Goal: Task Accomplishment & Management: Manage account settings

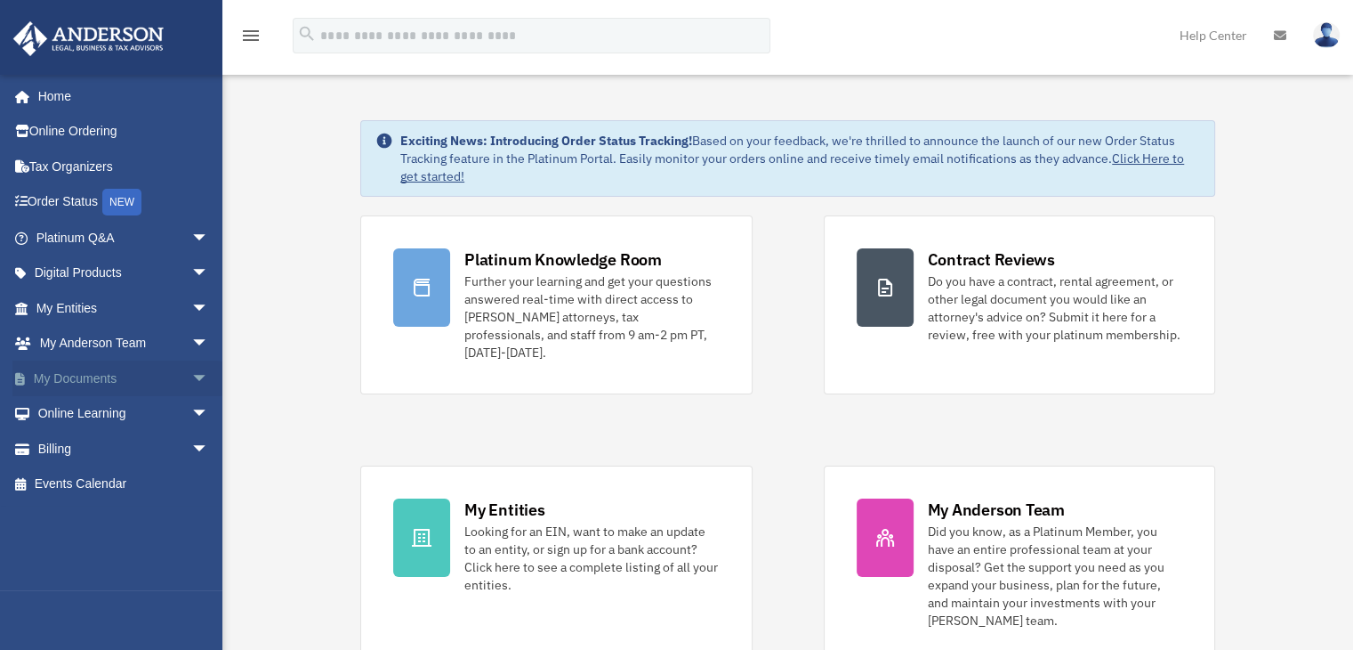
click at [135, 373] on link "My Documents arrow_drop_down" at bounding box center [123, 378] width 223 height 36
click at [191, 376] on span "arrow_drop_down" at bounding box center [209, 378] width 36 height 36
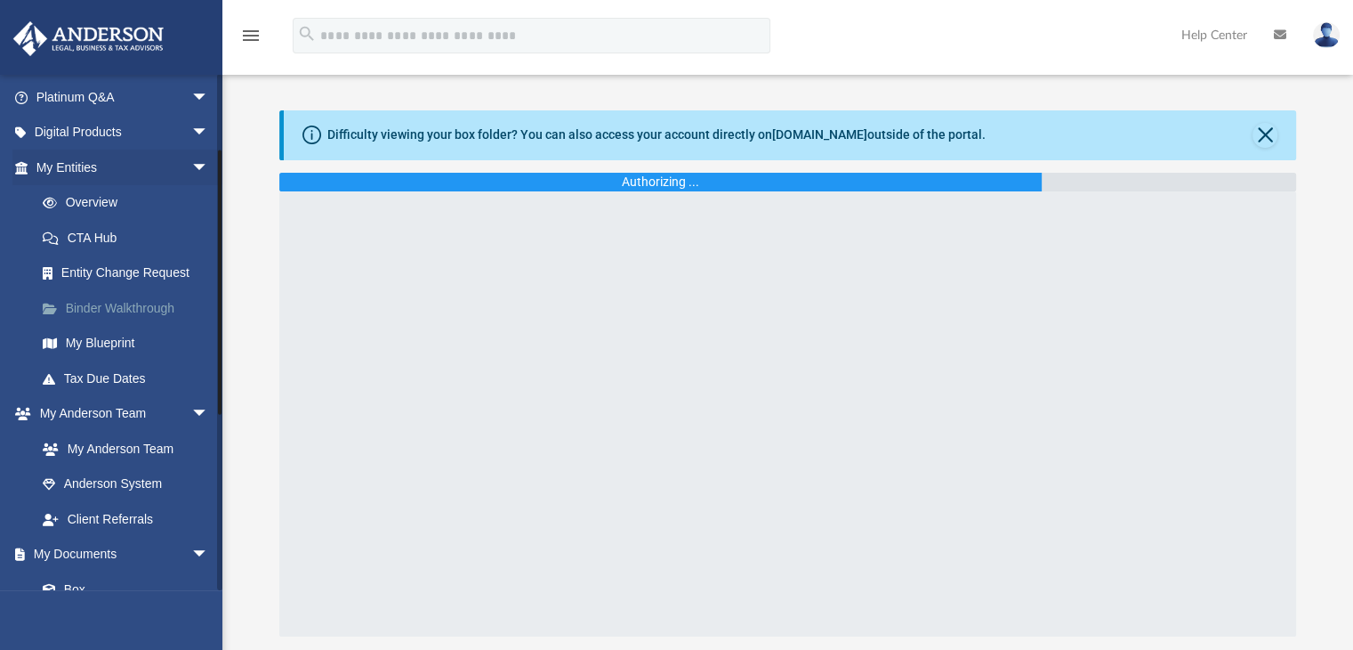
scroll to position [146, 0]
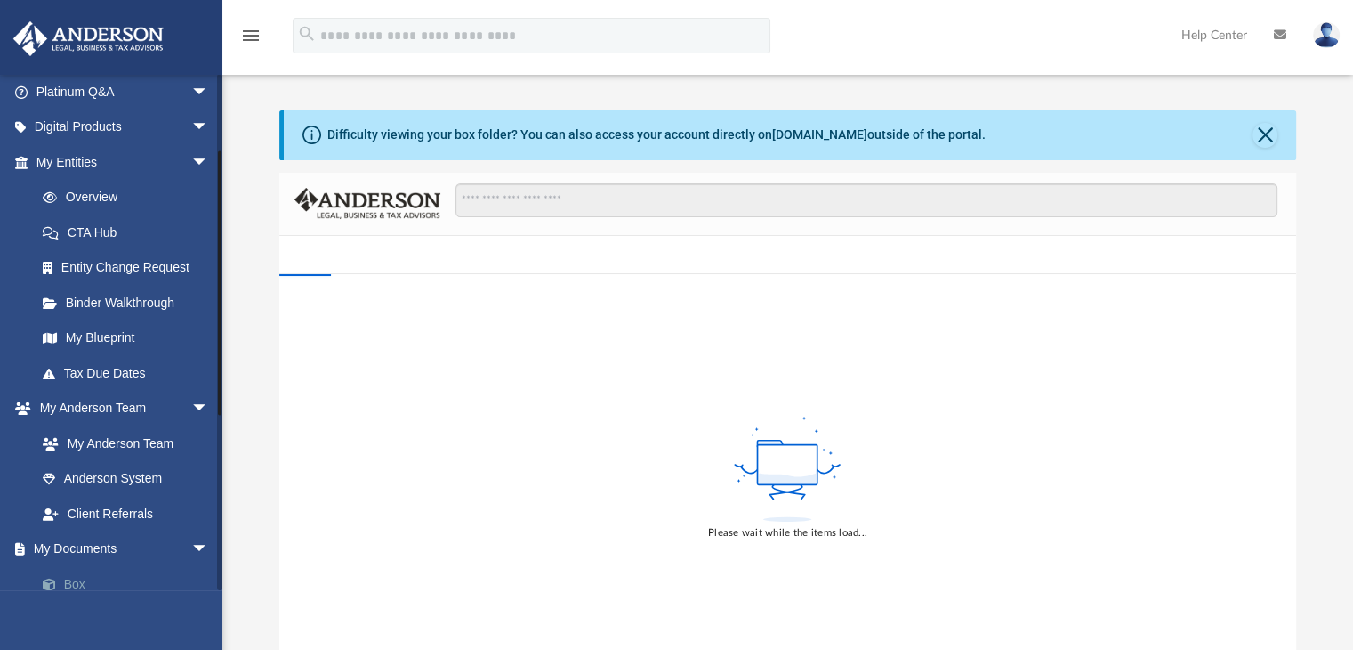
click at [80, 585] on link "Box" at bounding box center [130, 584] width 211 height 36
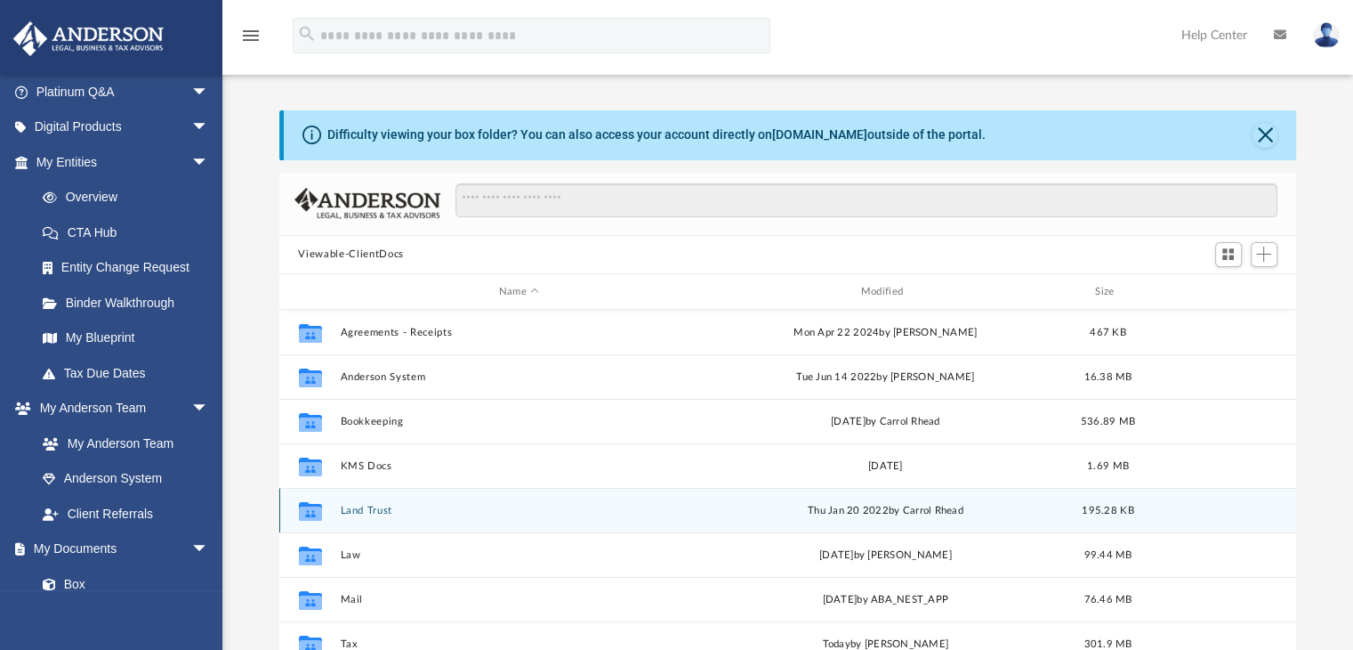
scroll to position [32, 0]
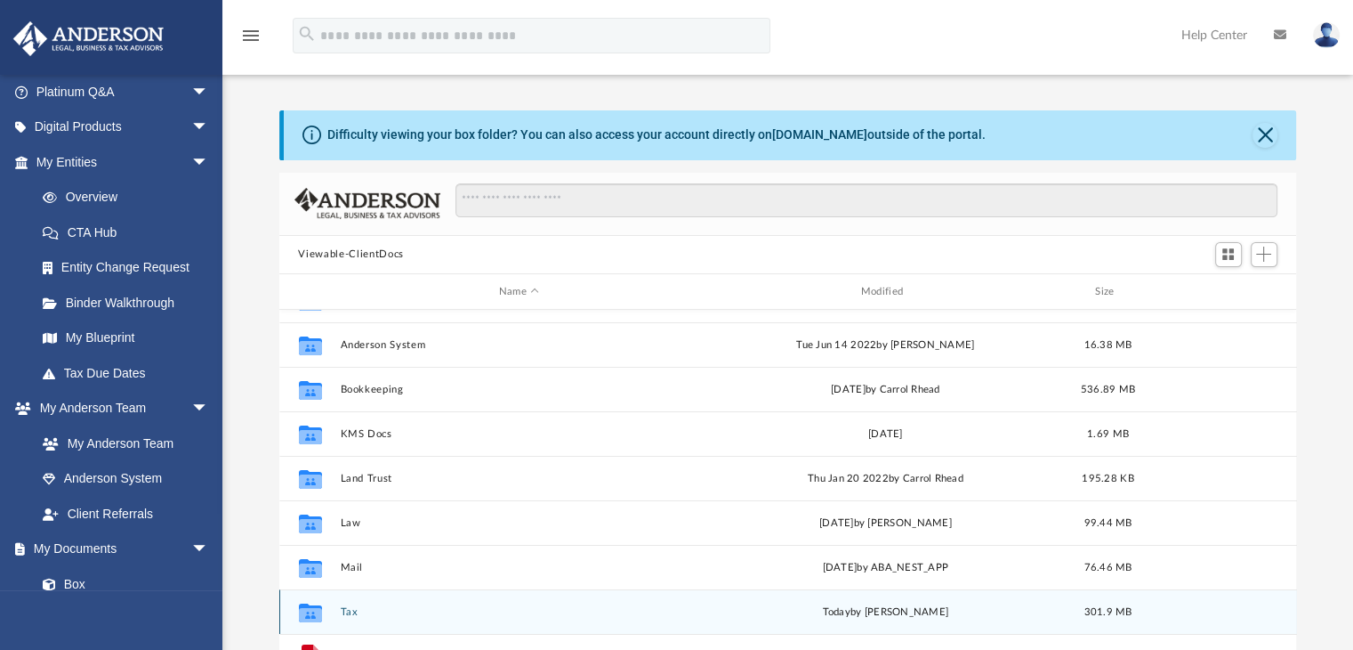
click at [348, 611] on button "Tax" at bounding box center [519, 612] width 359 height 12
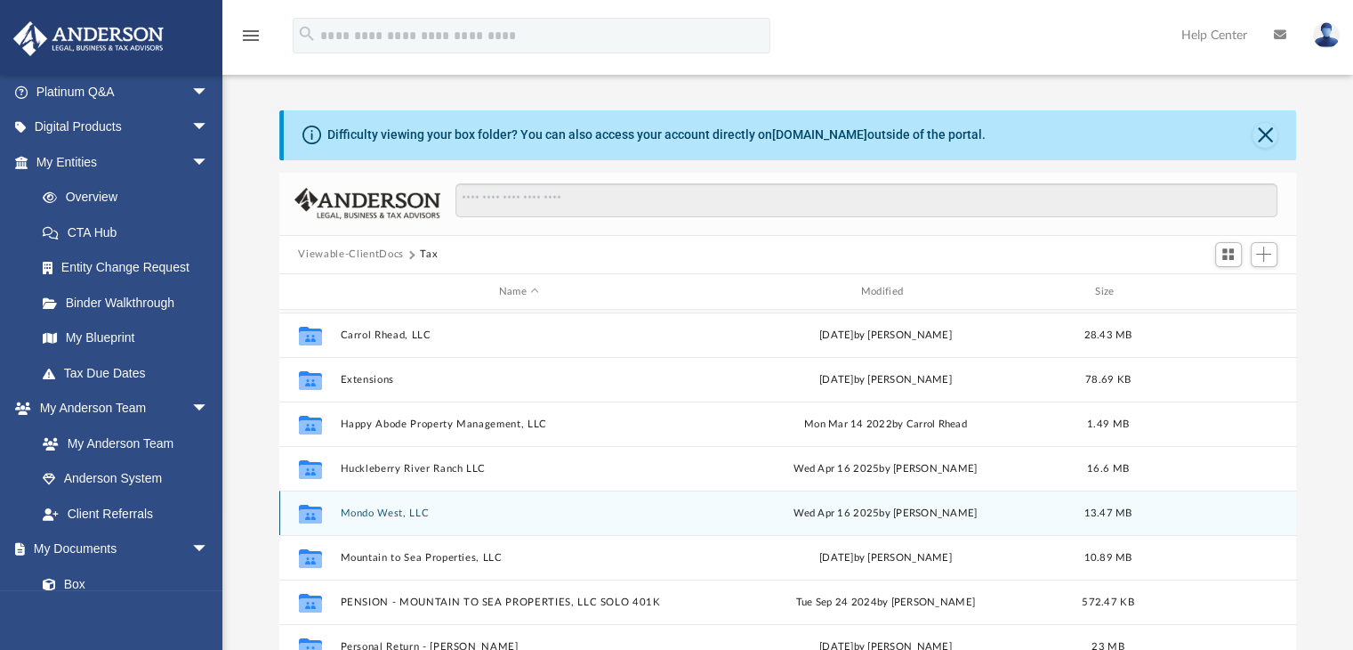
scroll to position [0, 0]
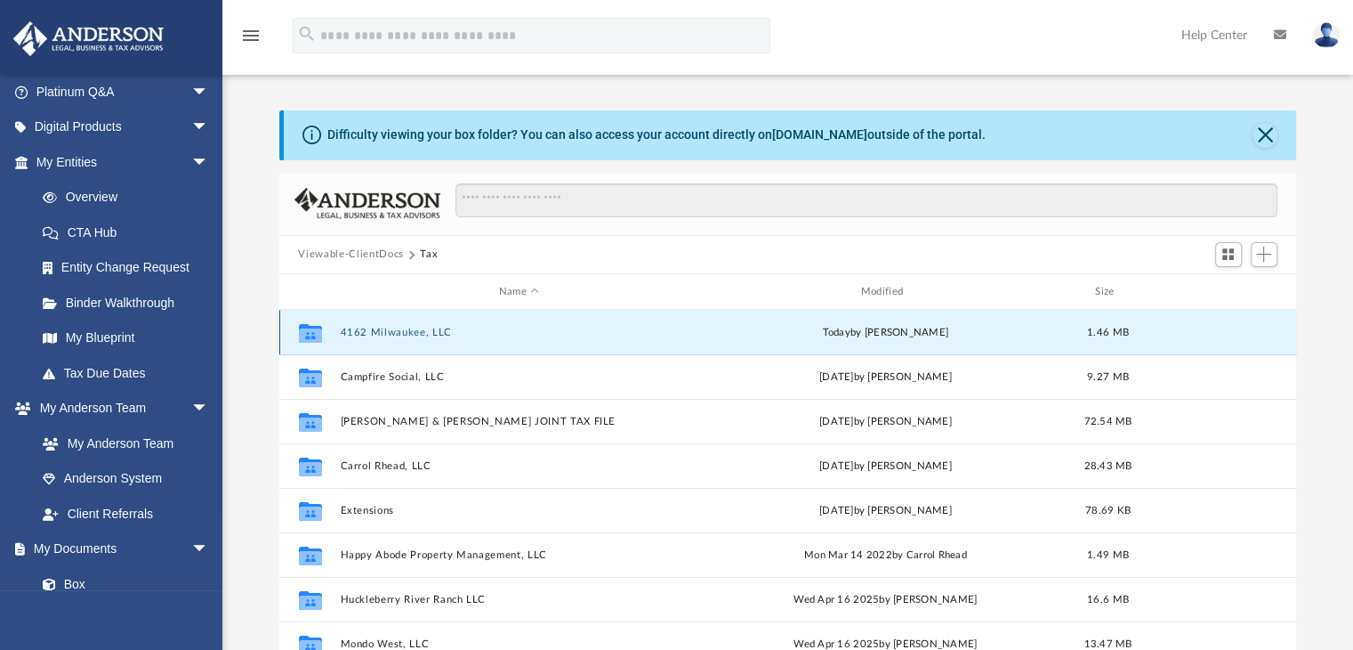
click at [364, 327] on button "4162 Milwaukee, LLC" at bounding box center [519, 333] width 359 height 12
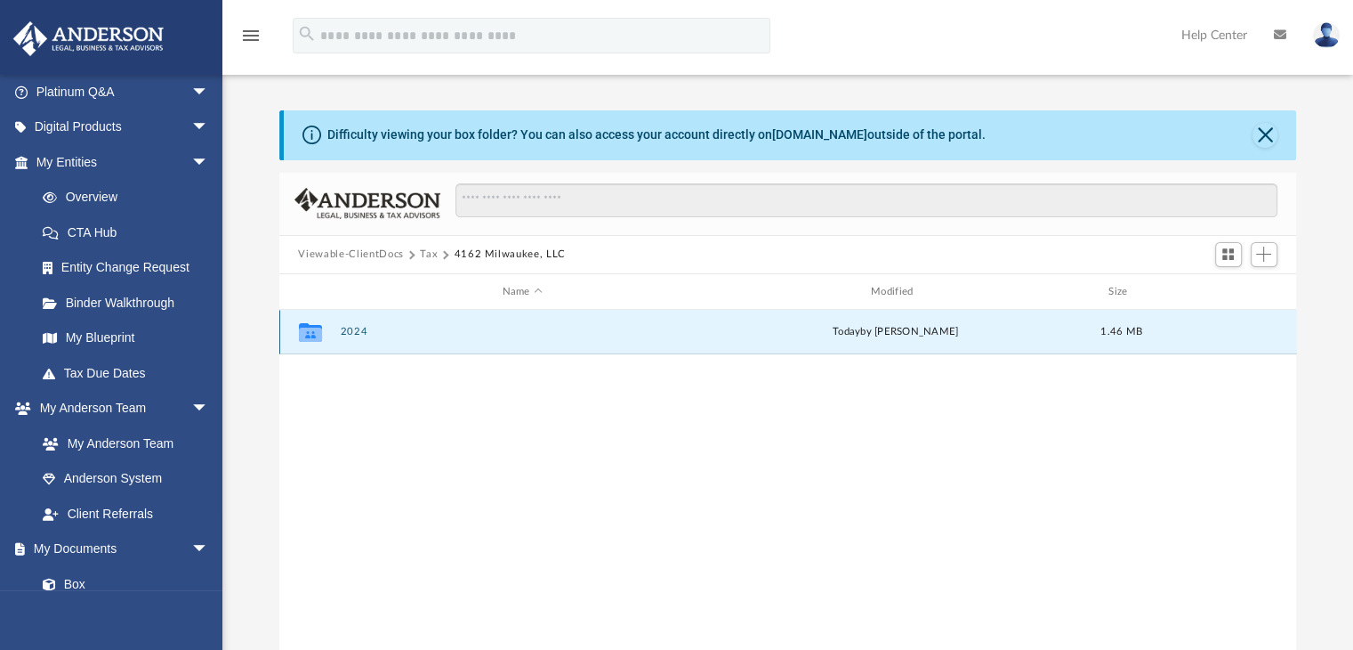
click at [364, 327] on button "2024" at bounding box center [522, 333] width 365 height 12
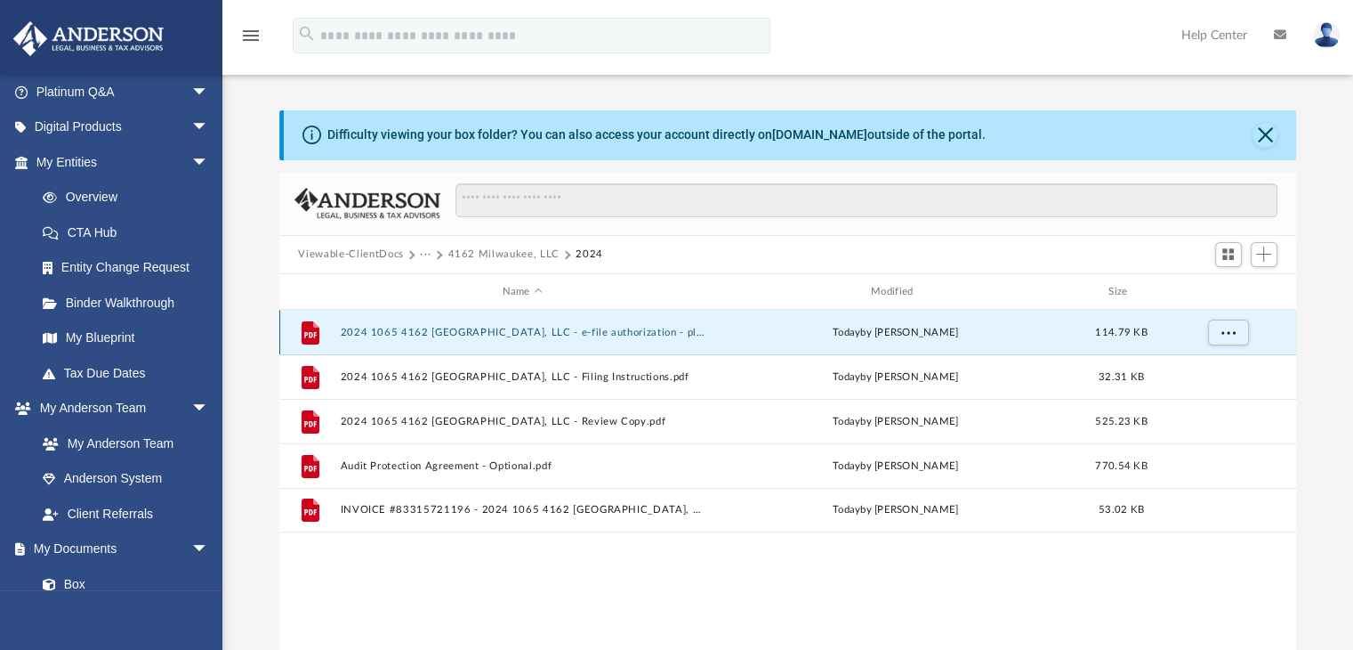
click at [428, 327] on button "2024 1065 4162 [GEOGRAPHIC_DATA], LLC - e-file authorization - please sign.pdf" at bounding box center [522, 333] width 365 height 12
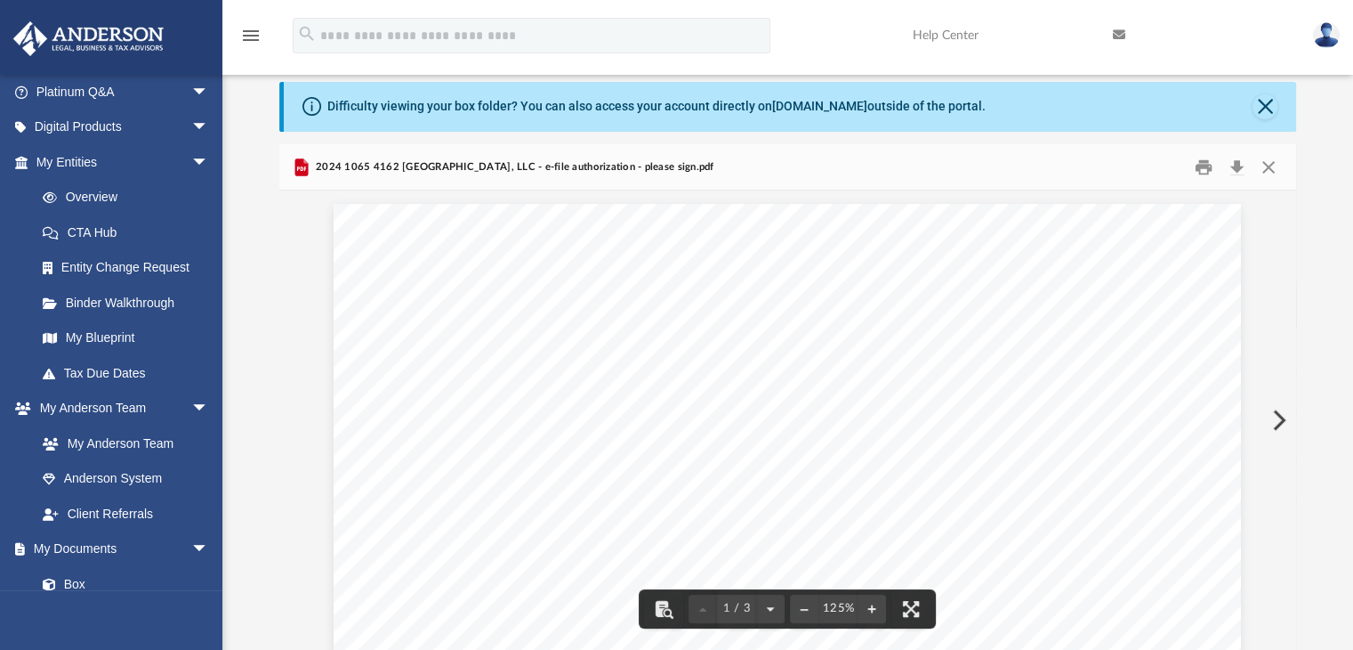
click at [651, 434] on span "~~~~~~~~~~~~~~~~~~~~~~~~~~~~~~~~~~~~~~~" at bounding box center [796, 432] width 411 height 12
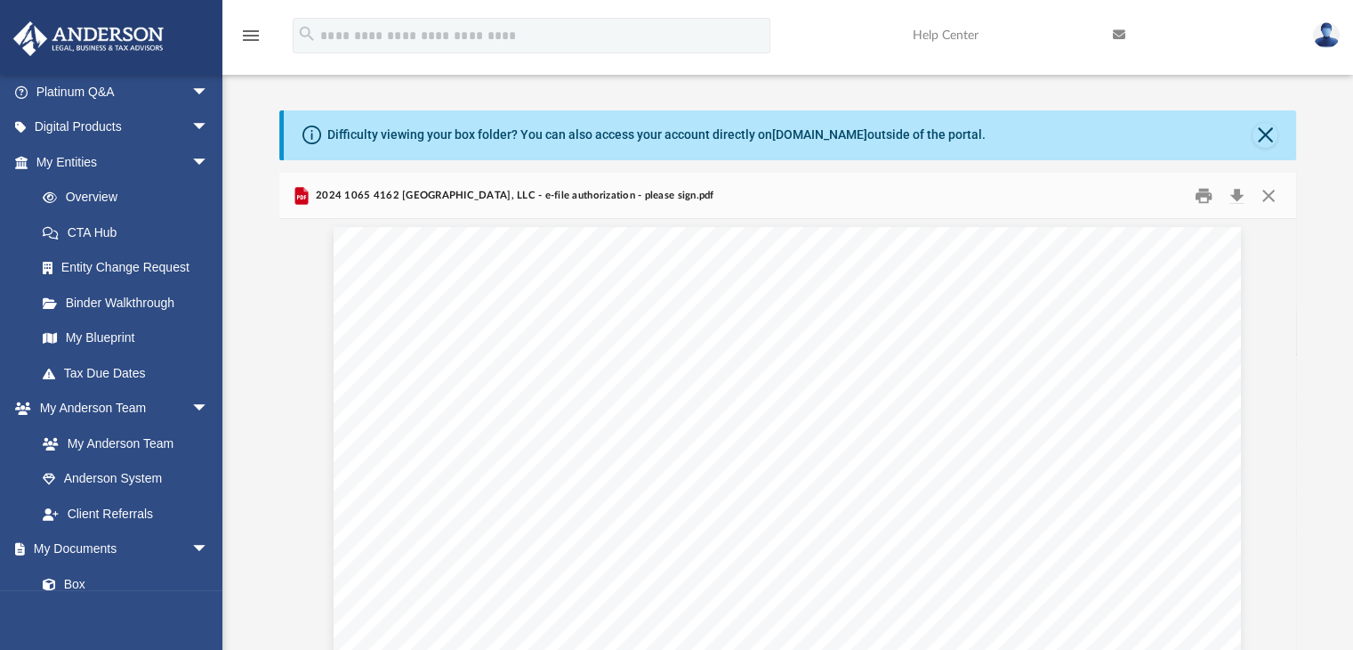
scroll to position [0, 0]
click at [1270, 185] on button "Close" at bounding box center [1269, 196] width 32 height 28
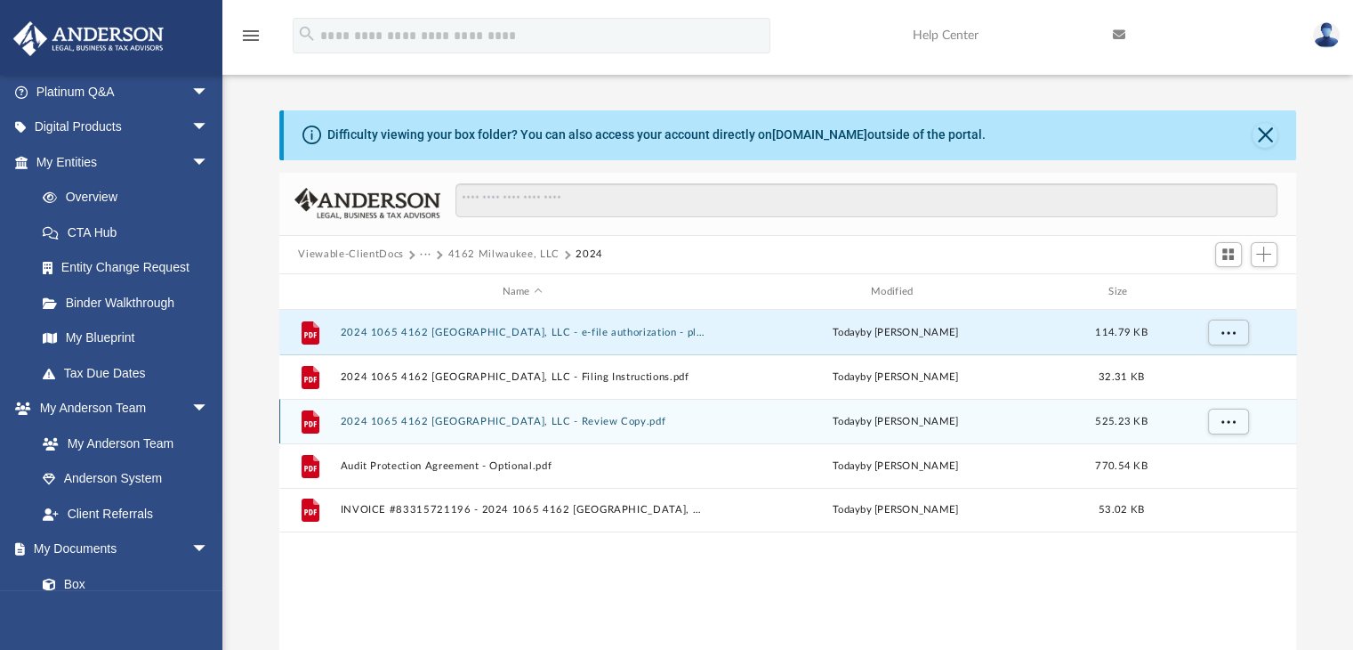
click at [483, 424] on button "2024 1065 4162 [GEOGRAPHIC_DATA], LLC - Review Copy.pdf" at bounding box center [522, 422] width 365 height 12
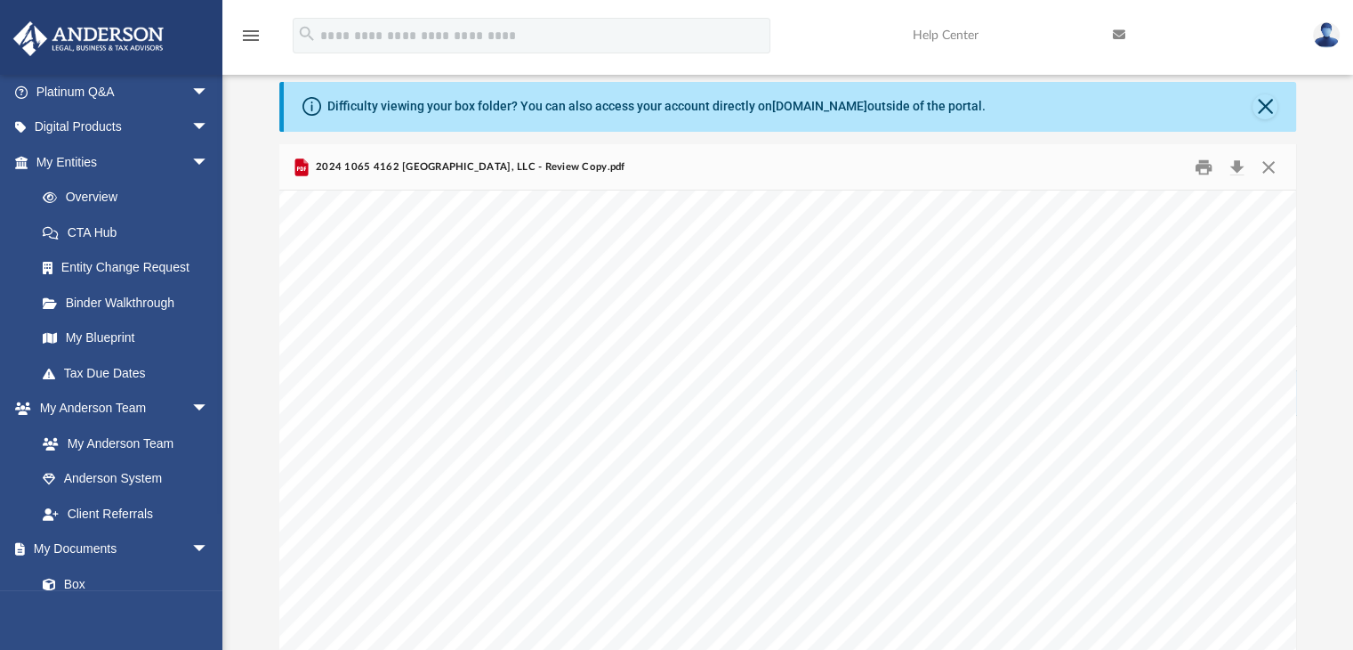
scroll to position [34193, 0]
click at [626, 424] on div "Asset No. 428103 [DATE] 2025 DEPRECIATION AND AMORTIZATION REPORT * Reduction I…" at bounding box center [817, 649] width 1174 height 908
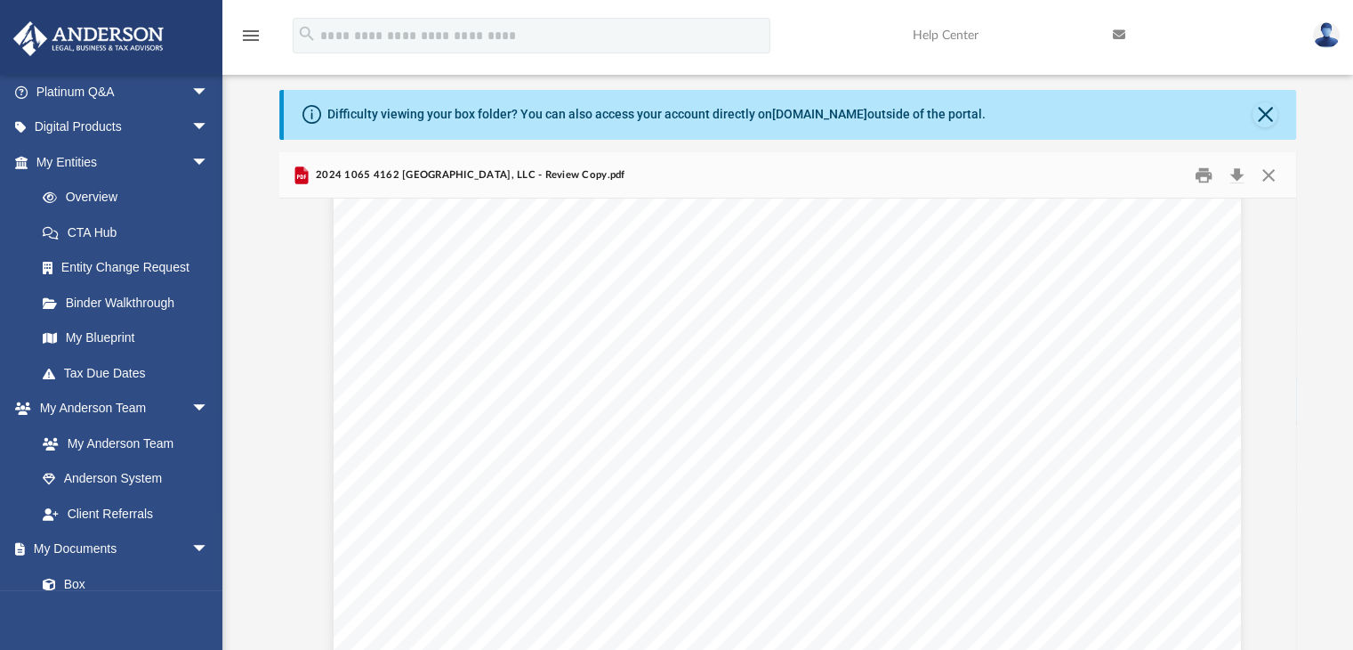
scroll to position [61129, 0]
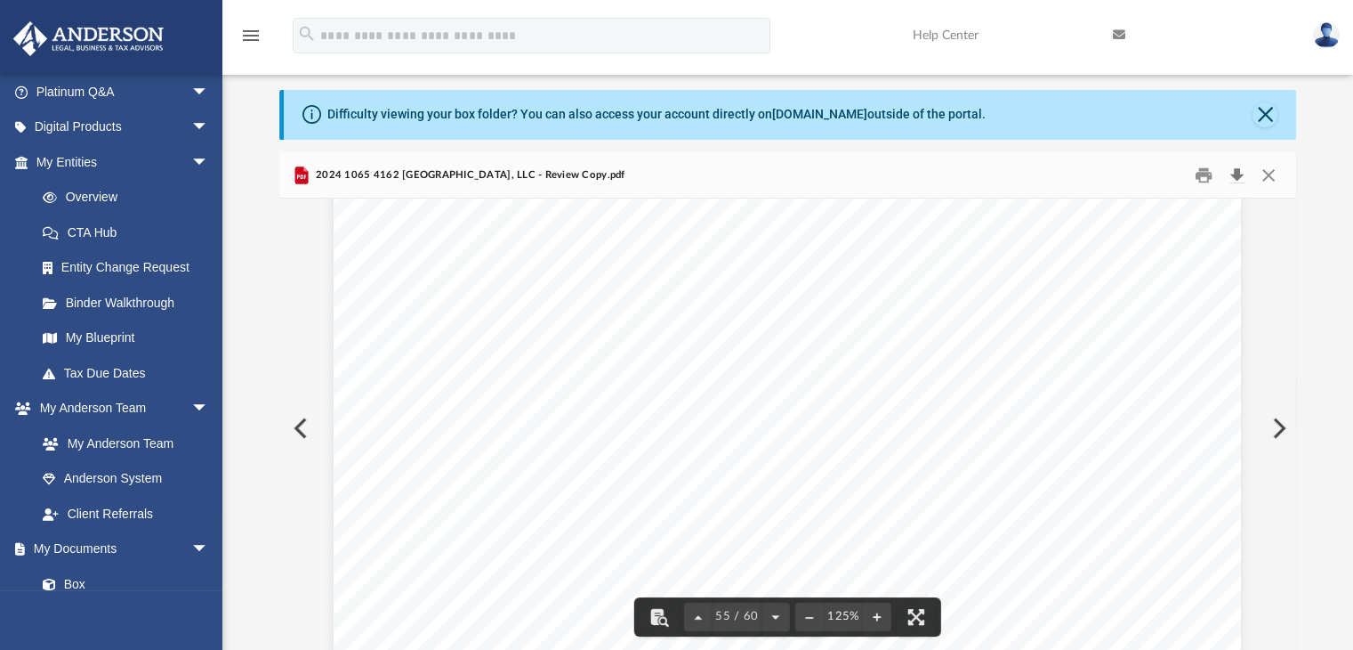
click at [1236, 182] on button "Download" at bounding box center [1238, 175] width 32 height 28
click at [1272, 173] on button "Close" at bounding box center [1269, 175] width 32 height 28
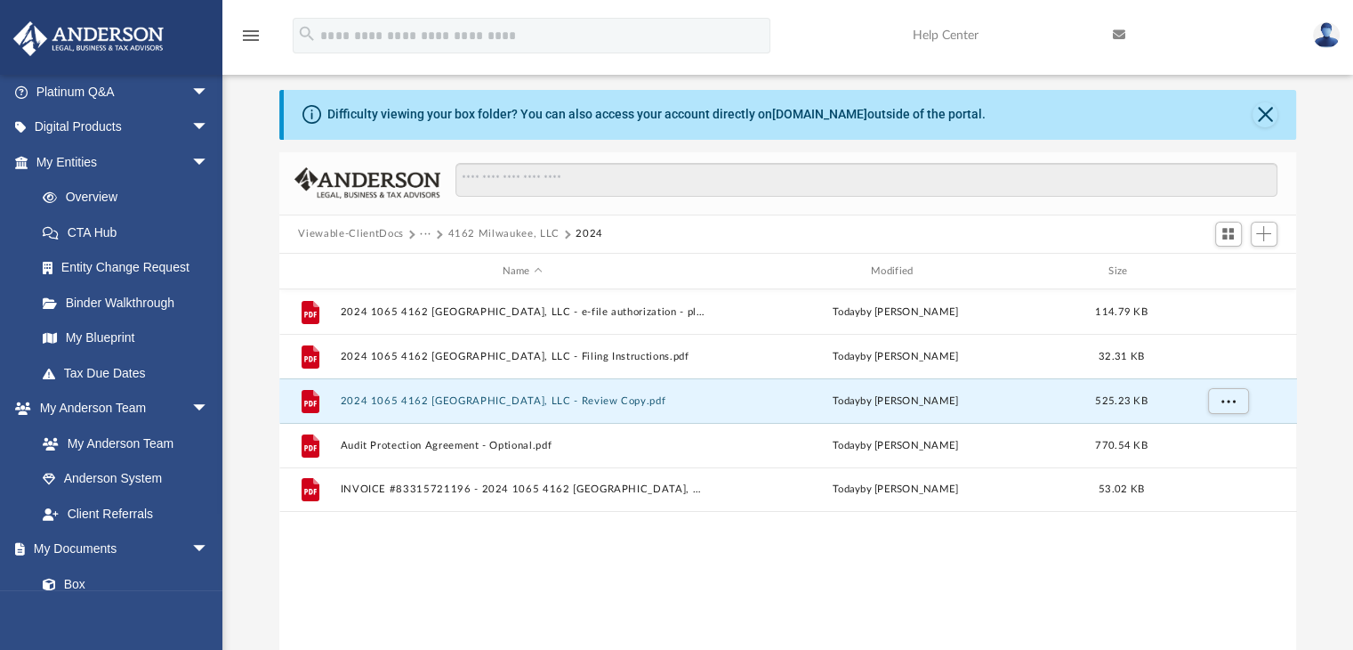
click at [504, 235] on button "4162 Milwaukee, LLC" at bounding box center [503, 234] width 111 height 16
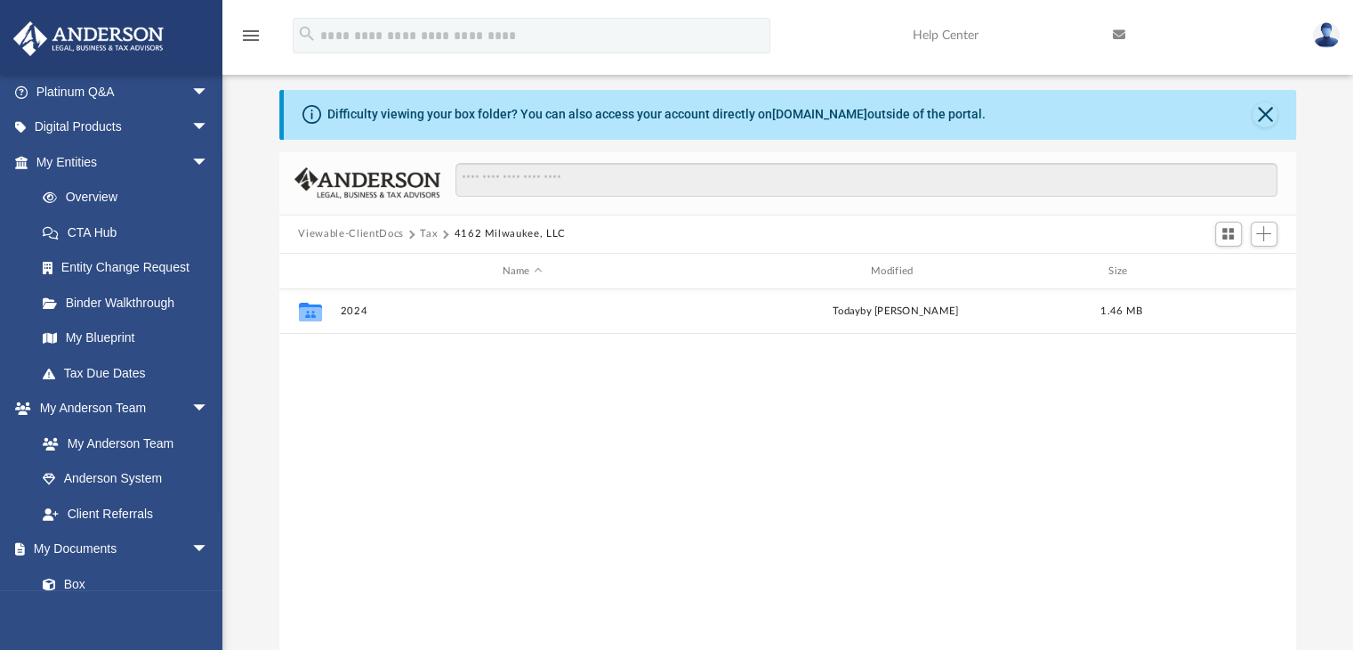
click at [426, 230] on button "Tax" at bounding box center [429, 234] width 18 height 16
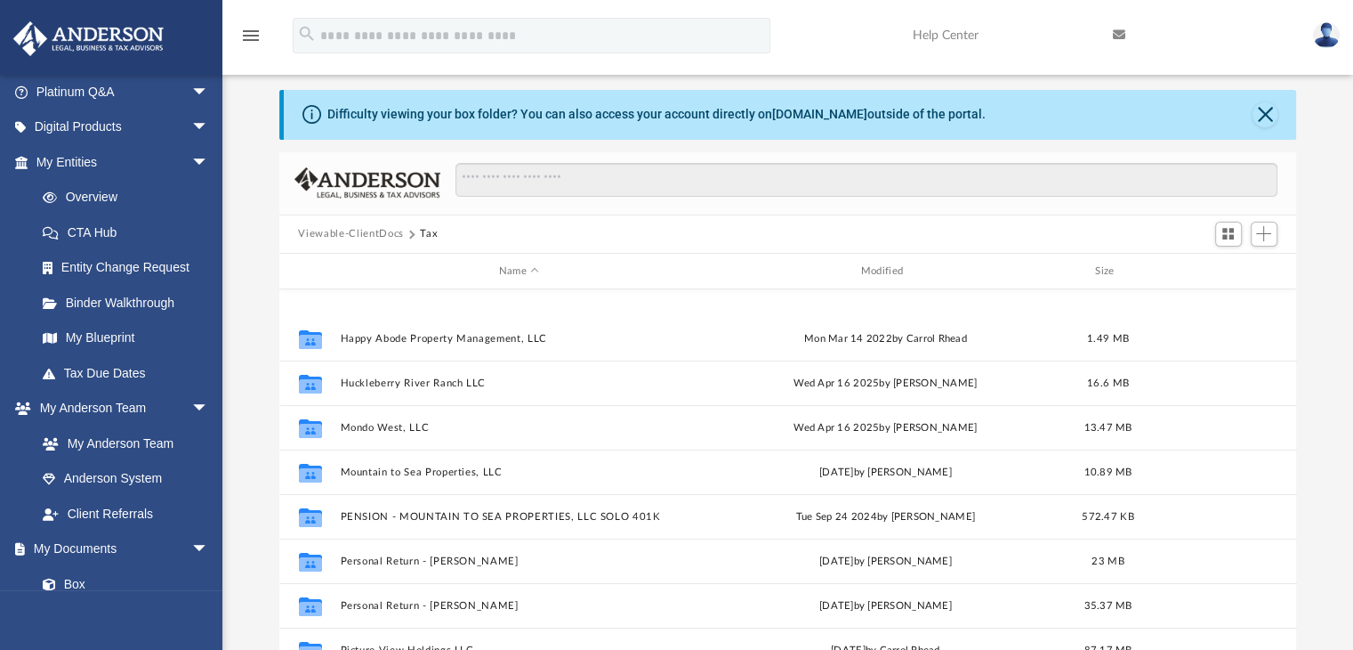
scroll to position [299, 0]
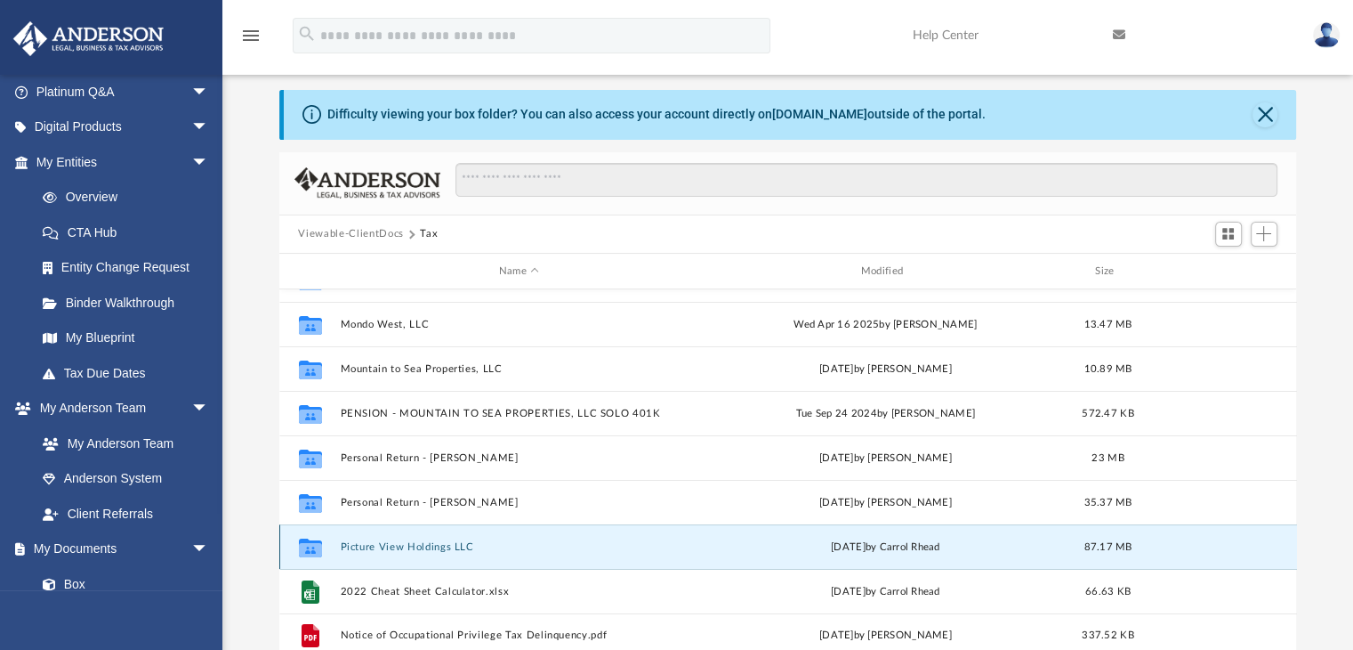
click at [413, 545] on button "Picture View Holdings LLC" at bounding box center [519, 547] width 359 height 12
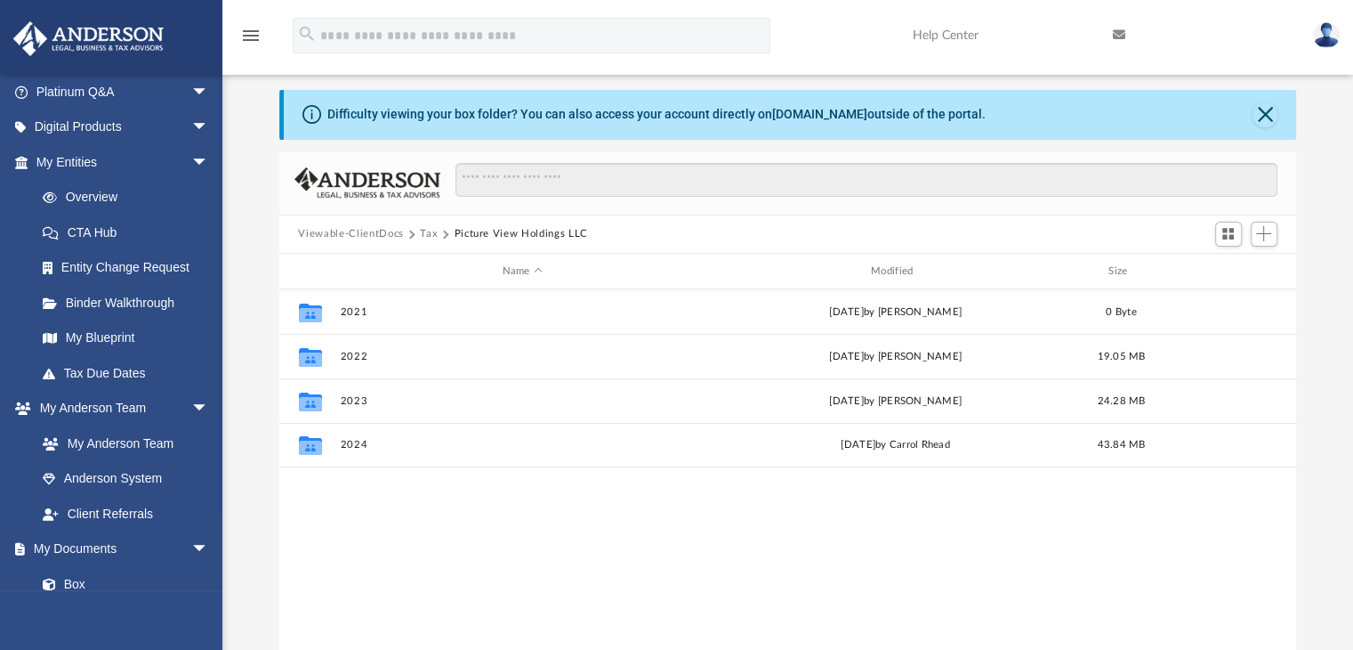
scroll to position [0, 0]
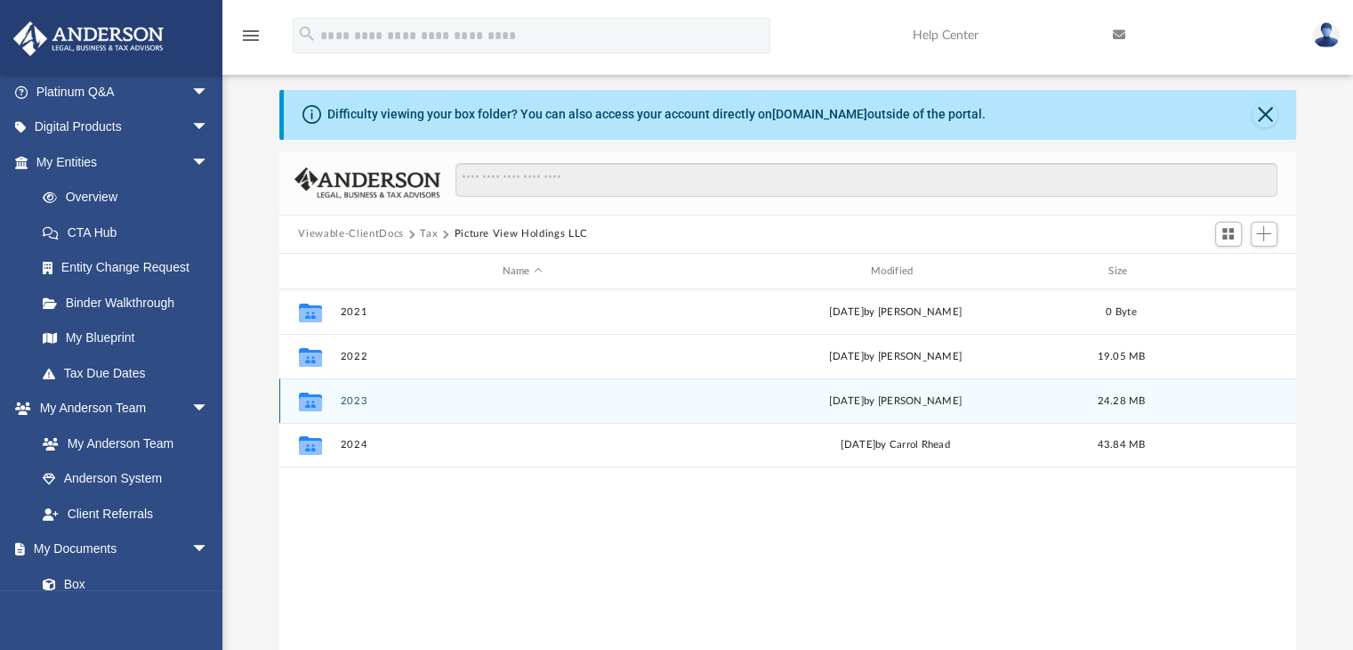
click at [358, 400] on button "2023" at bounding box center [522, 401] width 365 height 12
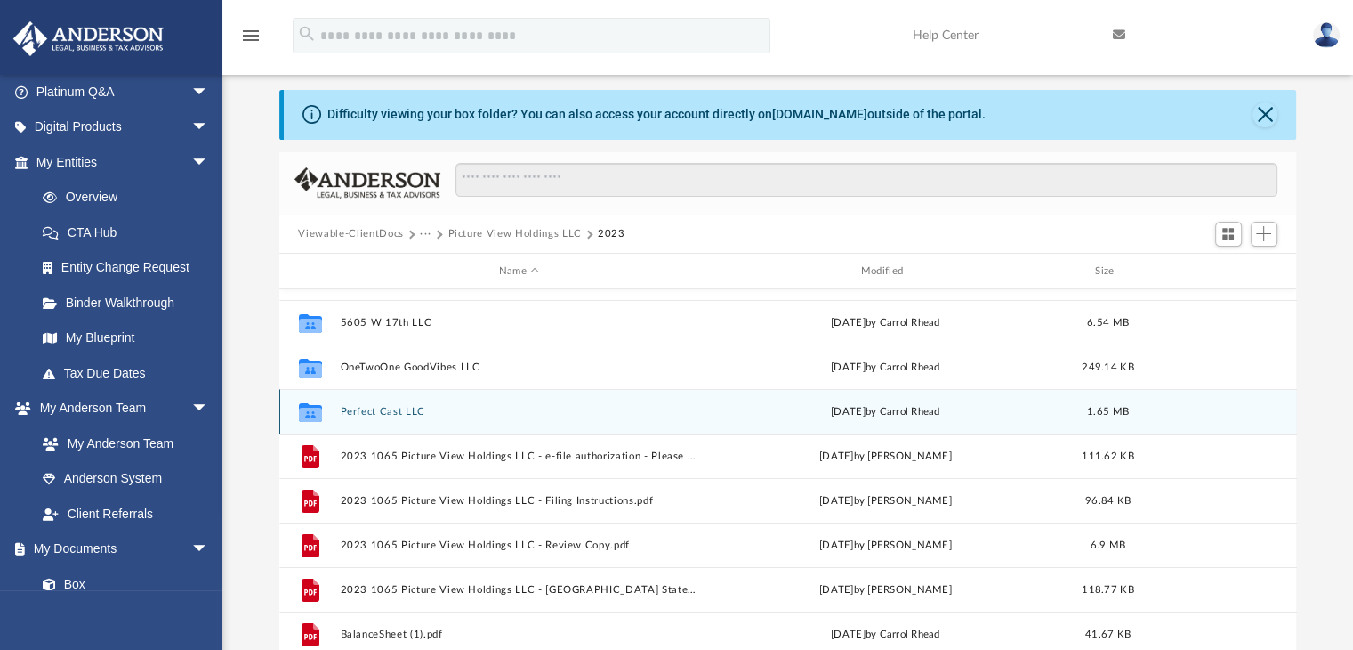
scroll to position [92, 0]
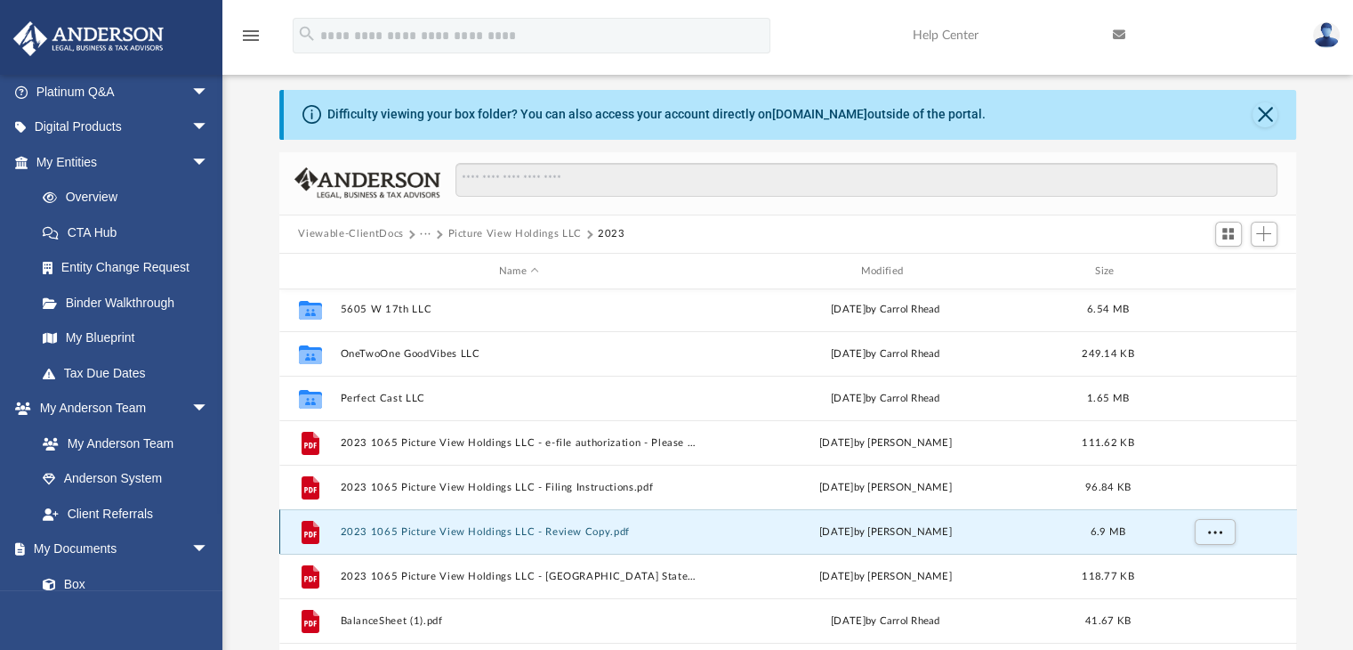
click at [529, 528] on button "2023 1065 Picture View Holdings LLC - Review Copy.pdf" at bounding box center [519, 532] width 359 height 12
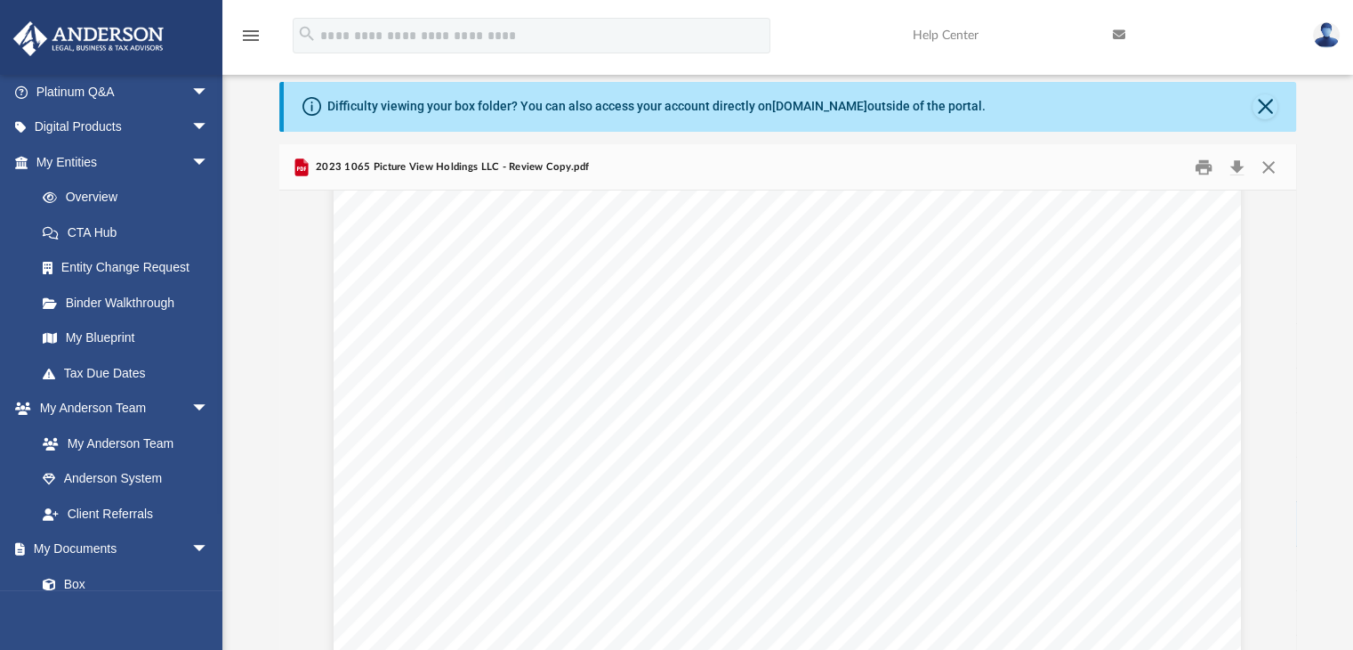
scroll to position [30194, 0]
drag, startPoint x: 1261, startPoint y: 109, endPoint x: 1303, endPoint y: 135, distance: 49.1
click at [1303, 135] on div "Difficulty viewing your box folder? You can also access your account directly o…" at bounding box center [787, 366] width 1131 height 569
click at [1270, 160] on button "Close" at bounding box center [1269, 167] width 32 height 28
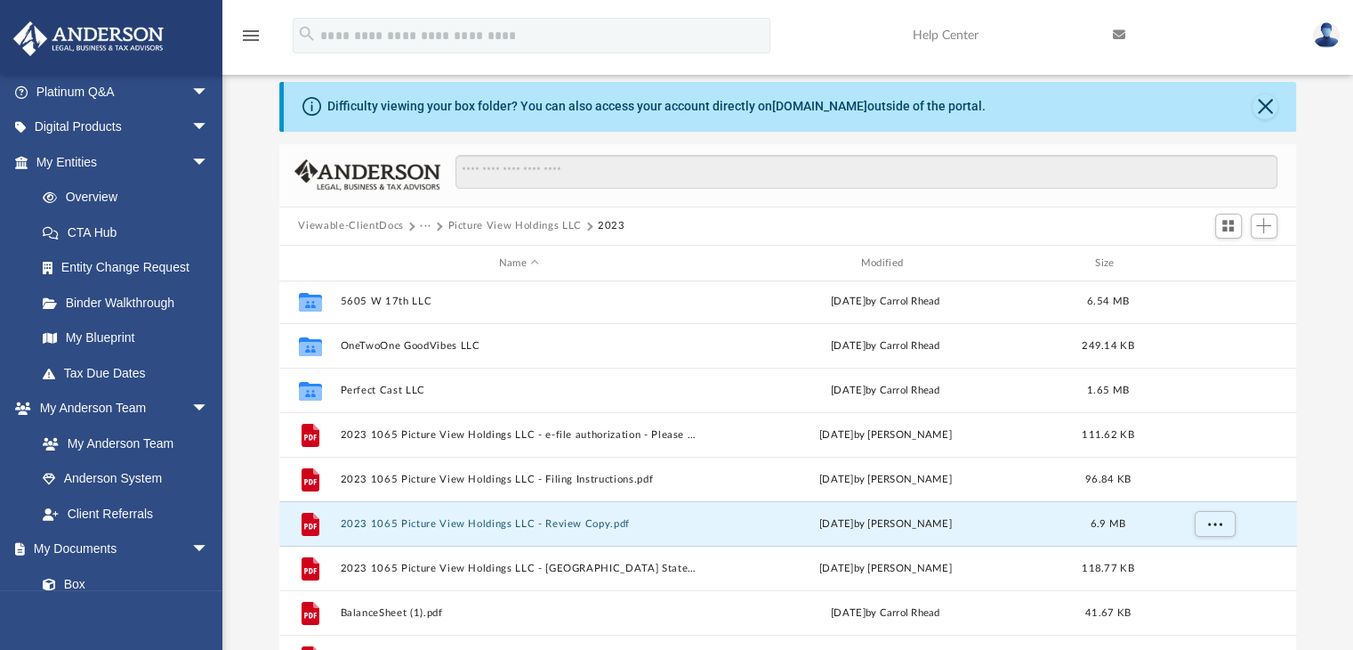
click at [427, 227] on button "···" at bounding box center [426, 226] width 12 height 16
click at [468, 229] on button "Picture View Holdings LLC" at bounding box center [514, 226] width 133 height 16
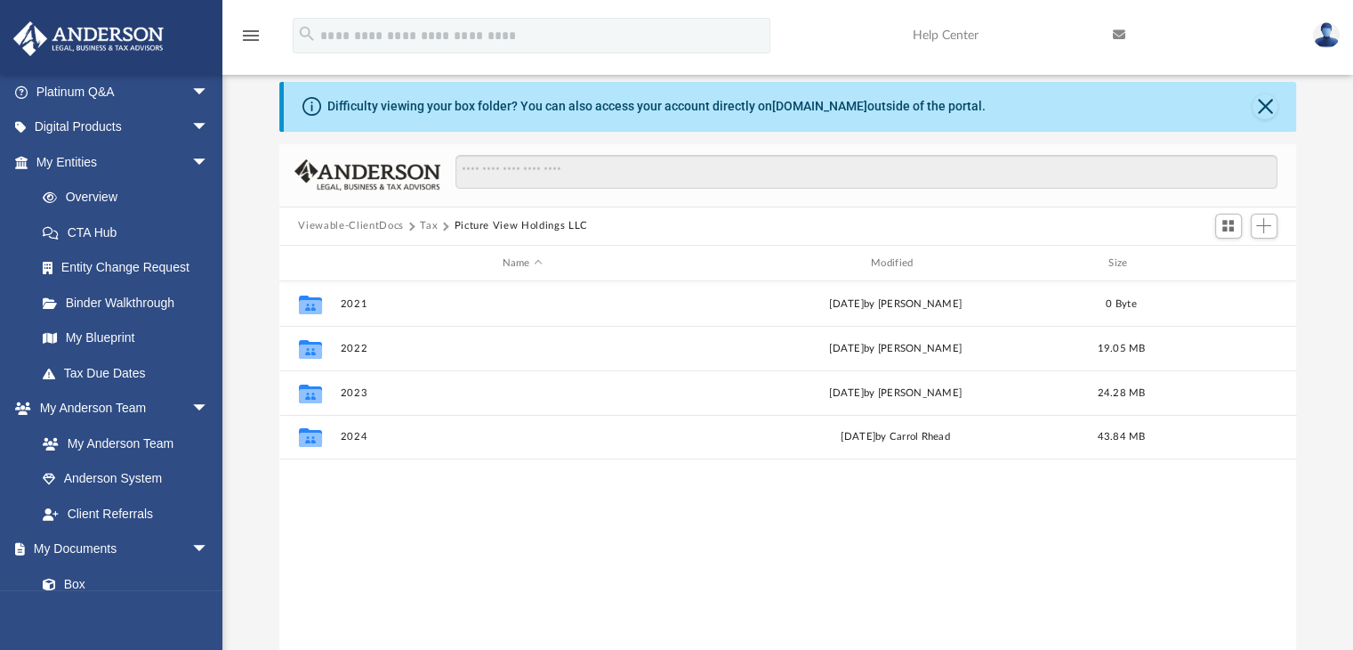
click at [470, 222] on button "Picture View Holdings LLC" at bounding box center [520, 226] width 133 height 16
click at [422, 219] on button "Tax" at bounding box center [429, 226] width 18 height 16
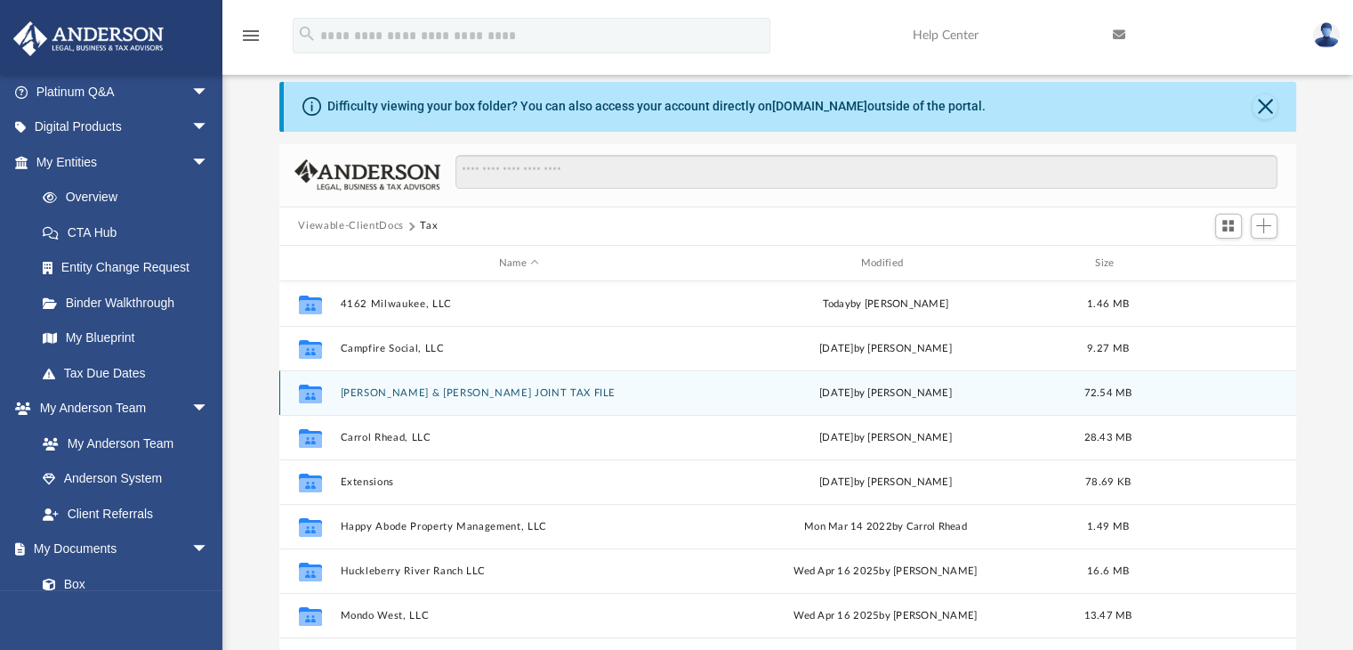
click at [435, 391] on button "[PERSON_NAME] & [PERSON_NAME] JOINT TAX FILE" at bounding box center [519, 393] width 359 height 12
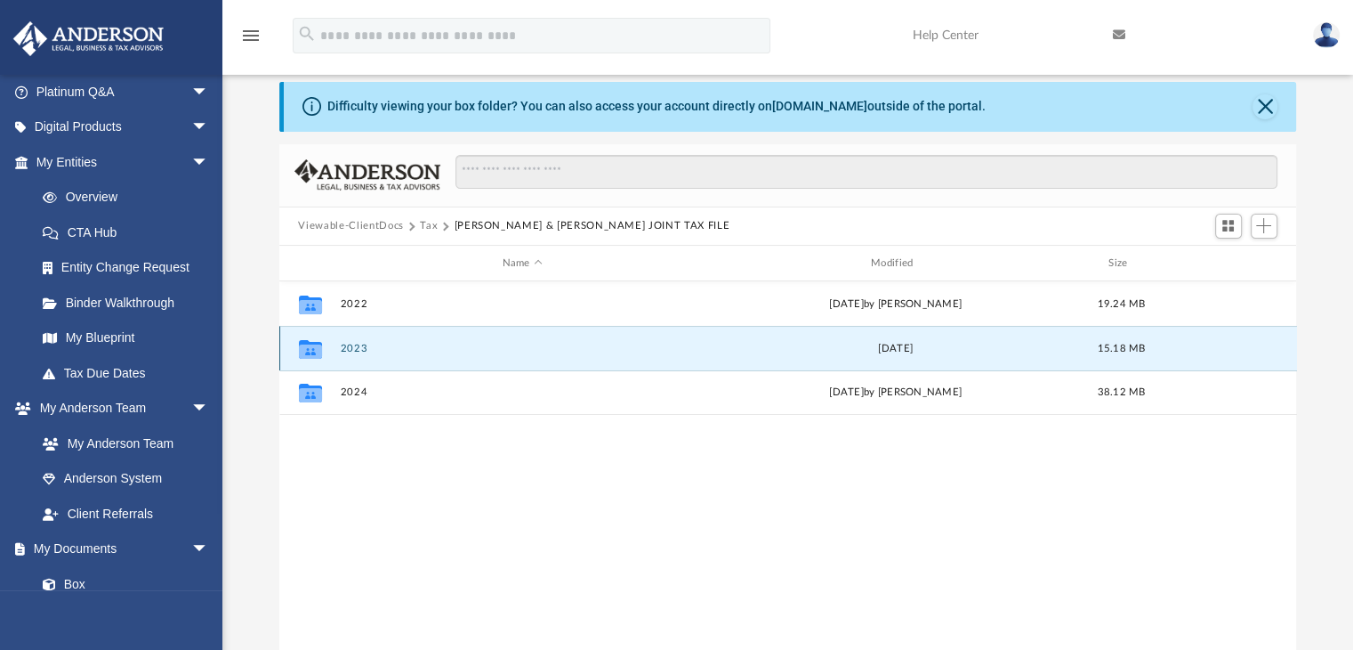
click at [352, 350] on button "2023" at bounding box center [522, 349] width 365 height 12
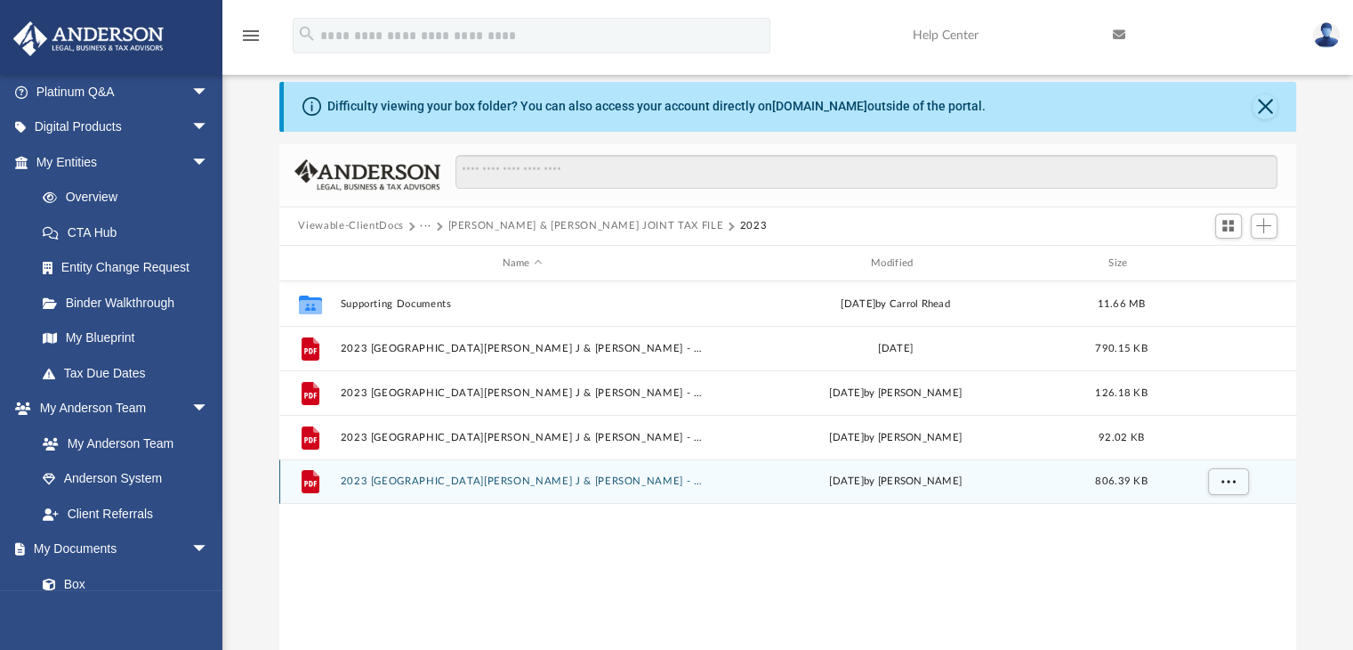
click at [513, 481] on button "2023 [GEOGRAPHIC_DATA][PERSON_NAME] J & [PERSON_NAME] - Review Copy.pdf" at bounding box center [522, 482] width 365 height 12
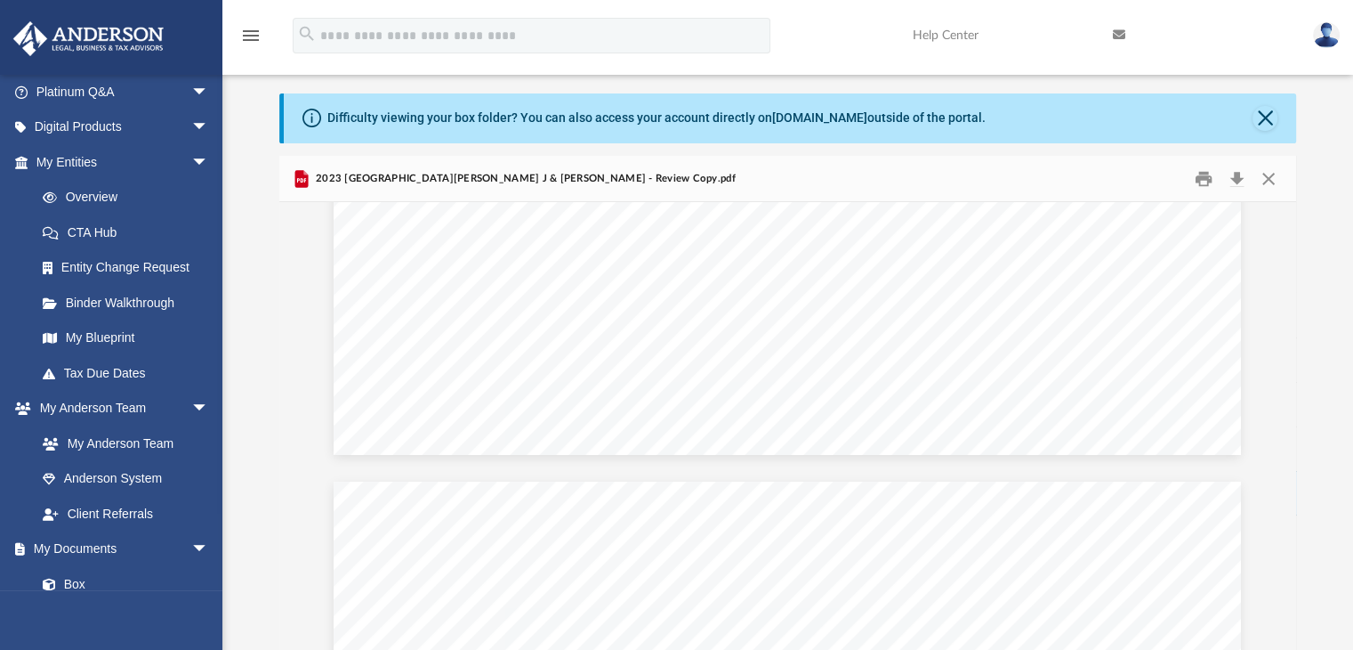
scroll to position [143076, 0]
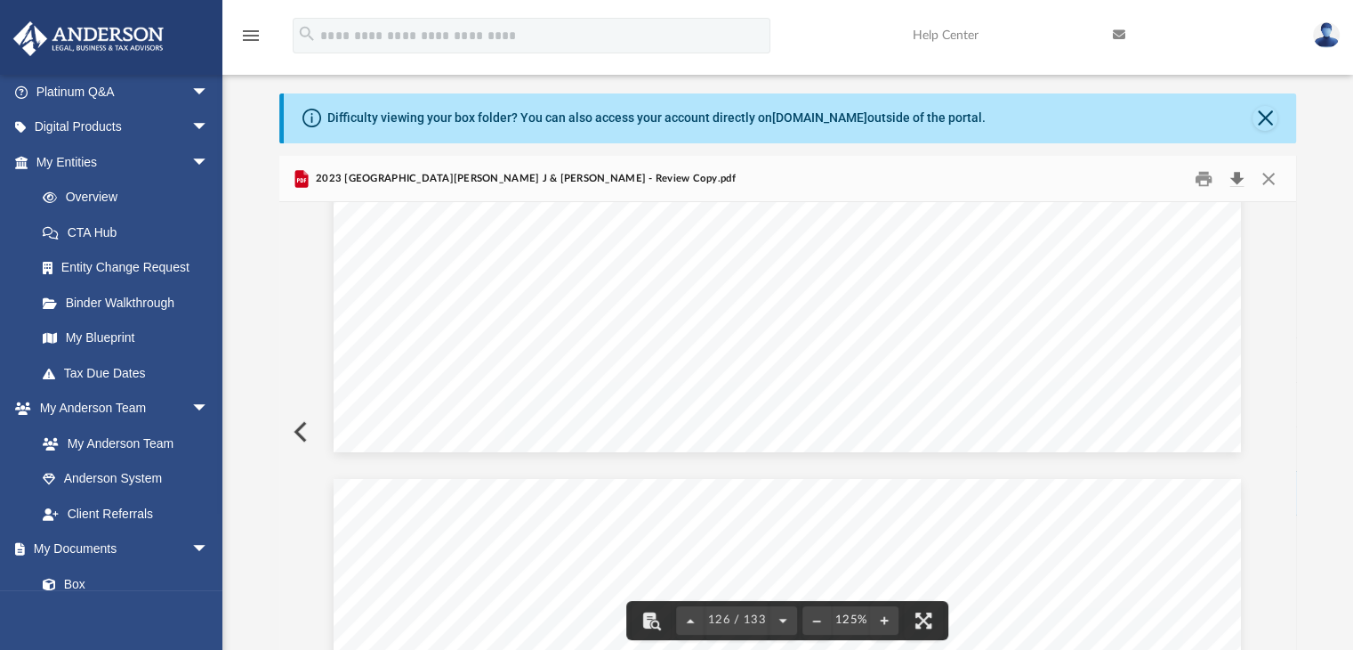
click at [1223, 170] on button "Download" at bounding box center [1238, 179] width 32 height 28
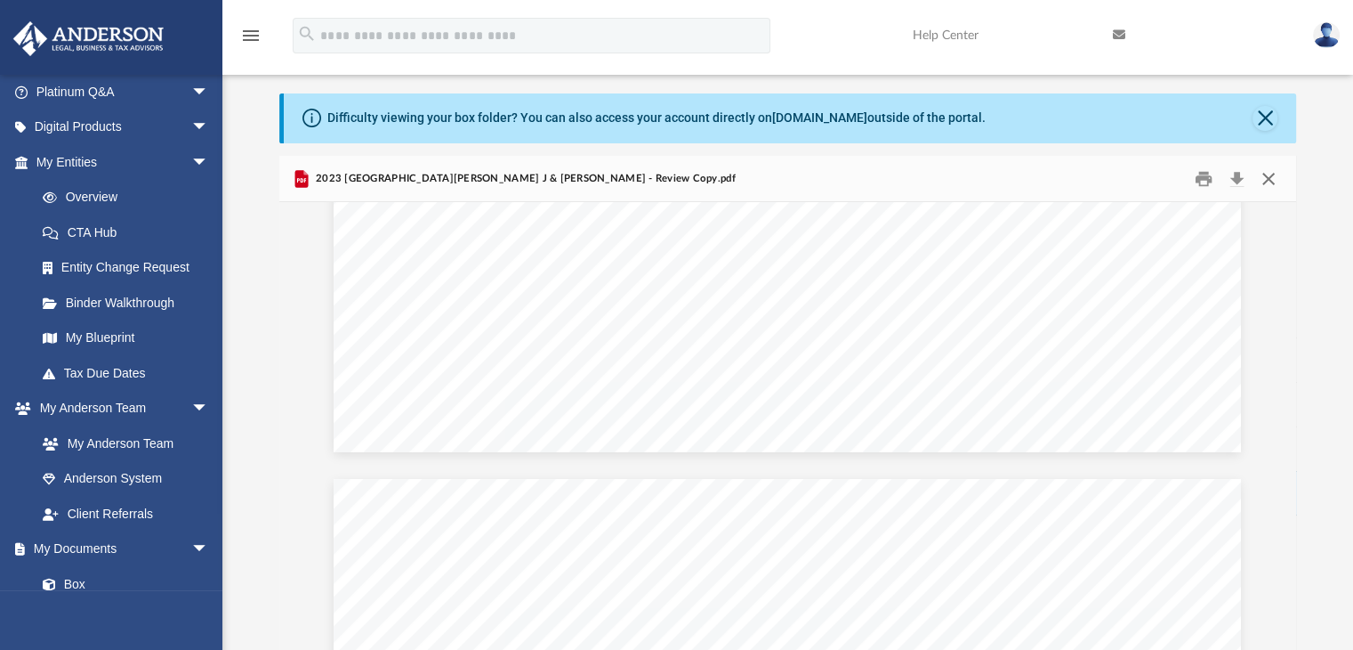
click at [1260, 174] on button "Close" at bounding box center [1269, 179] width 32 height 28
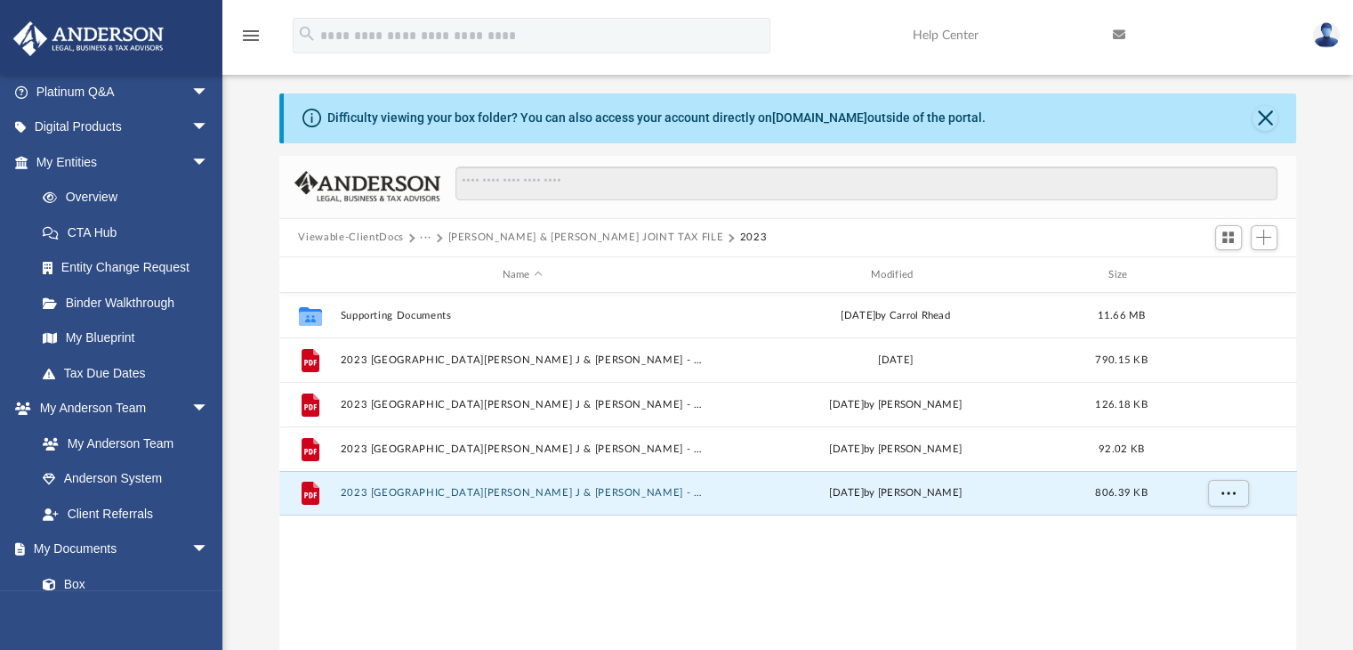
click at [425, 236] on button "···" at bounding box center [426, 238] width 12 height 16
click at [438, 267] on li "Tax" at bounding box center [437, 268] width 17 height 19
click at [469, 238] on button "[PERSON_NAME] & [PERSON_NAME] JOINT TAX FILE" at bounding box center [586, 238] width 276 height 16
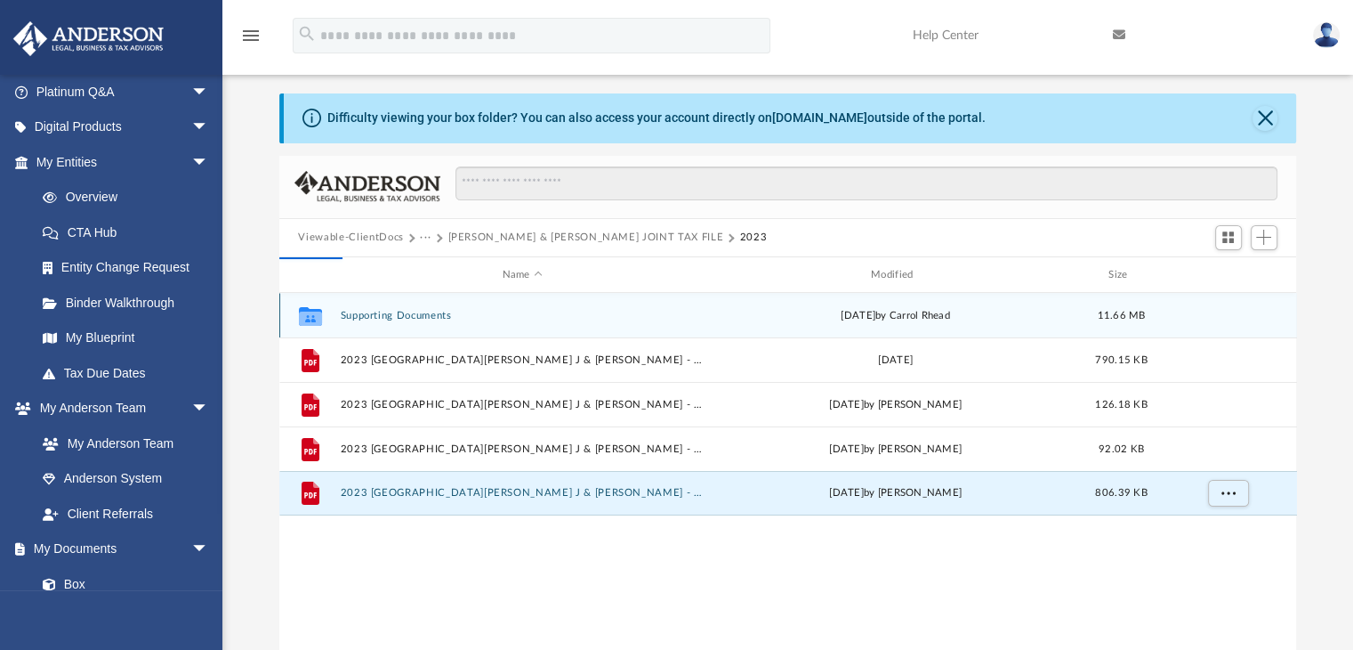
click at [469, 238] on div "Viewable-ClientDocs ··· [PERSON_NAME] & [PERSON_NAME] JOINT TAX FILE 2023" at bounding box center [540, 238] width 484 height 16
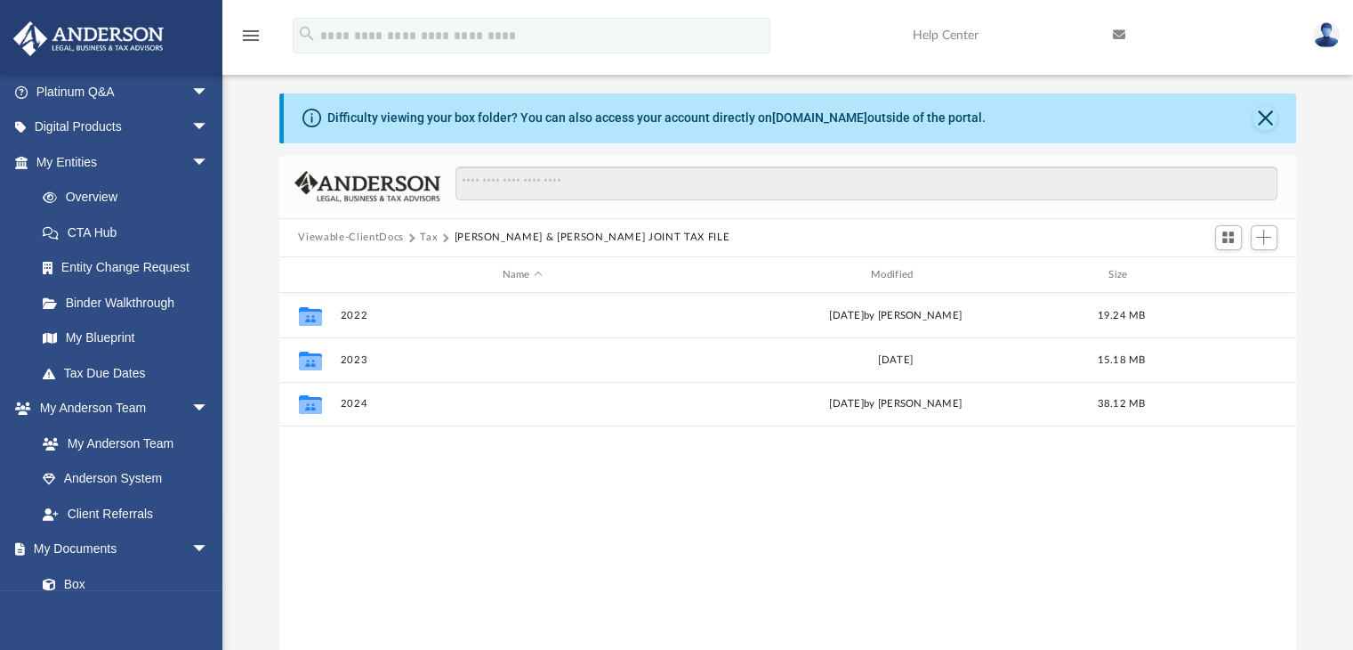
click at [435, 234] on button "Tax" at bounding box center [429, 238] width 18 height 16
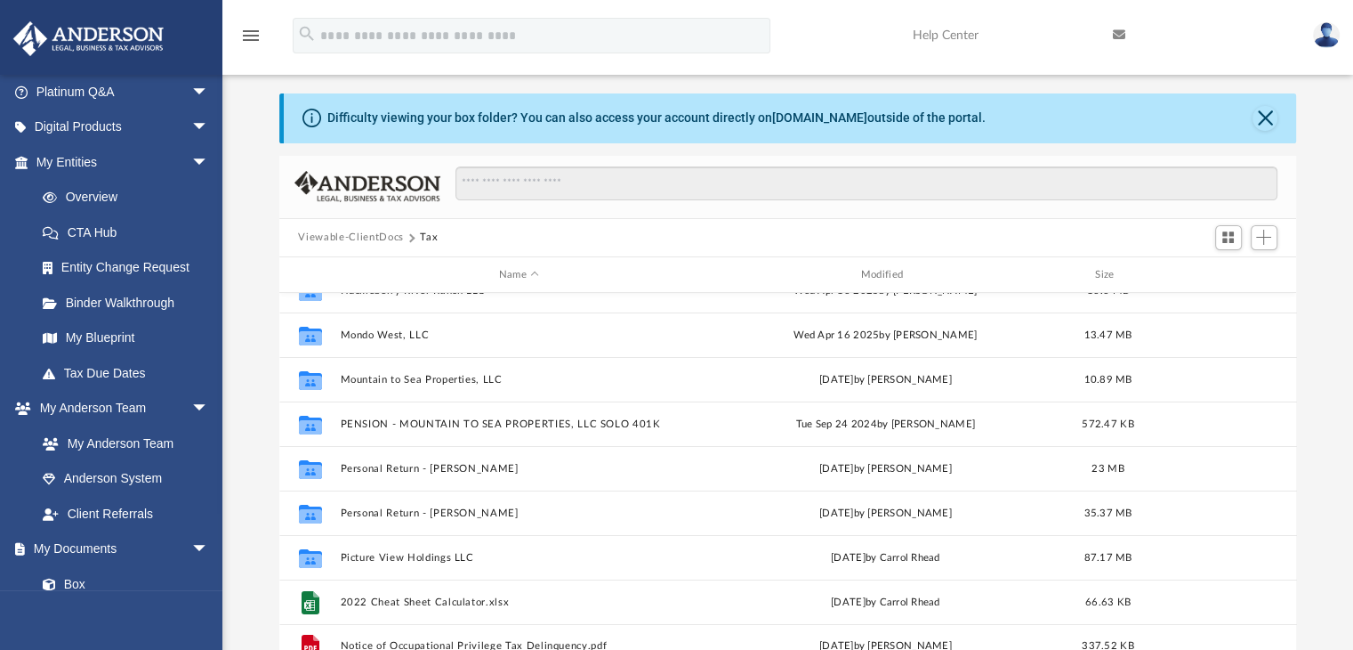
scroll to position [299, 0]
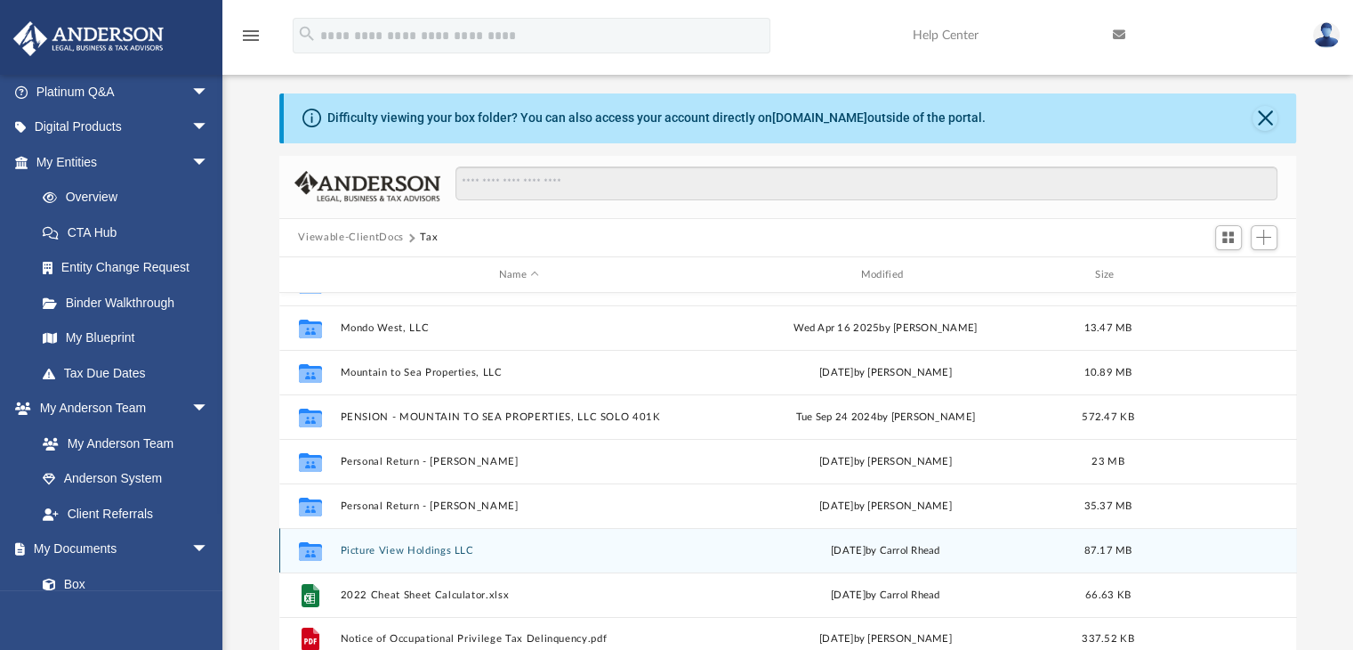
click at [446, 547] on button "Picture View Holdings LLC" at bounding box center [519, 551] width 359 height 12
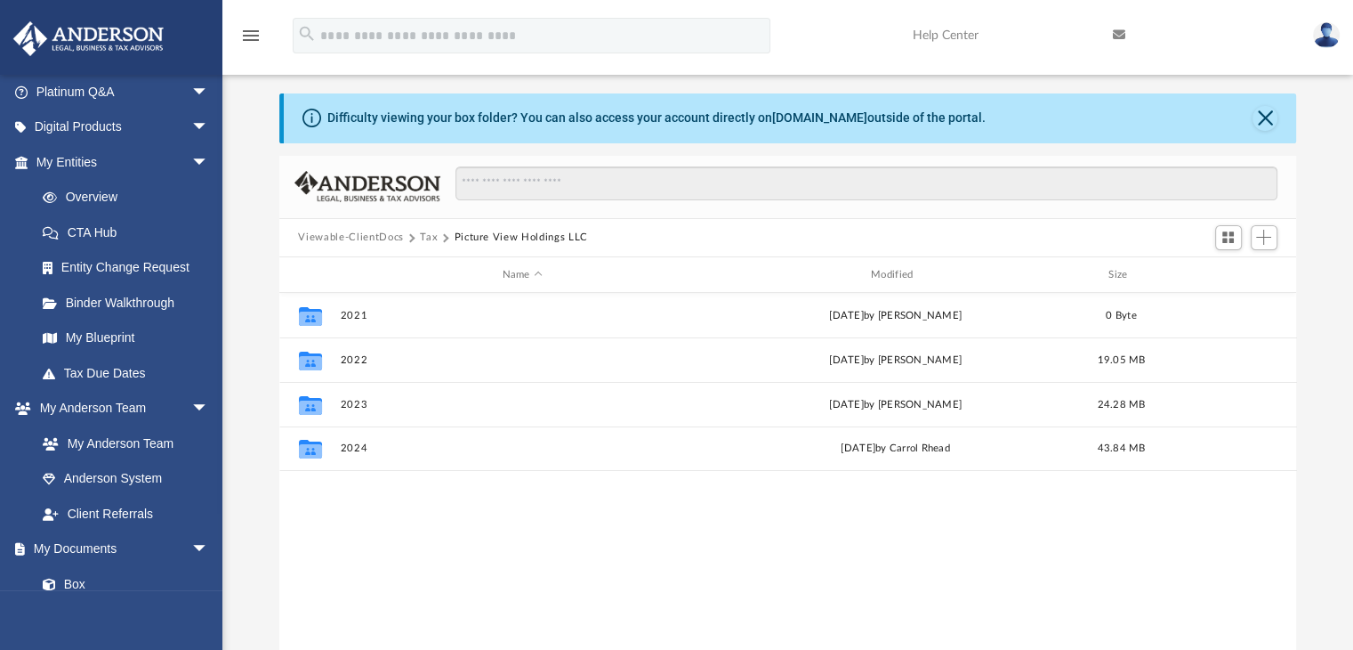
scroll to position [0, 0]
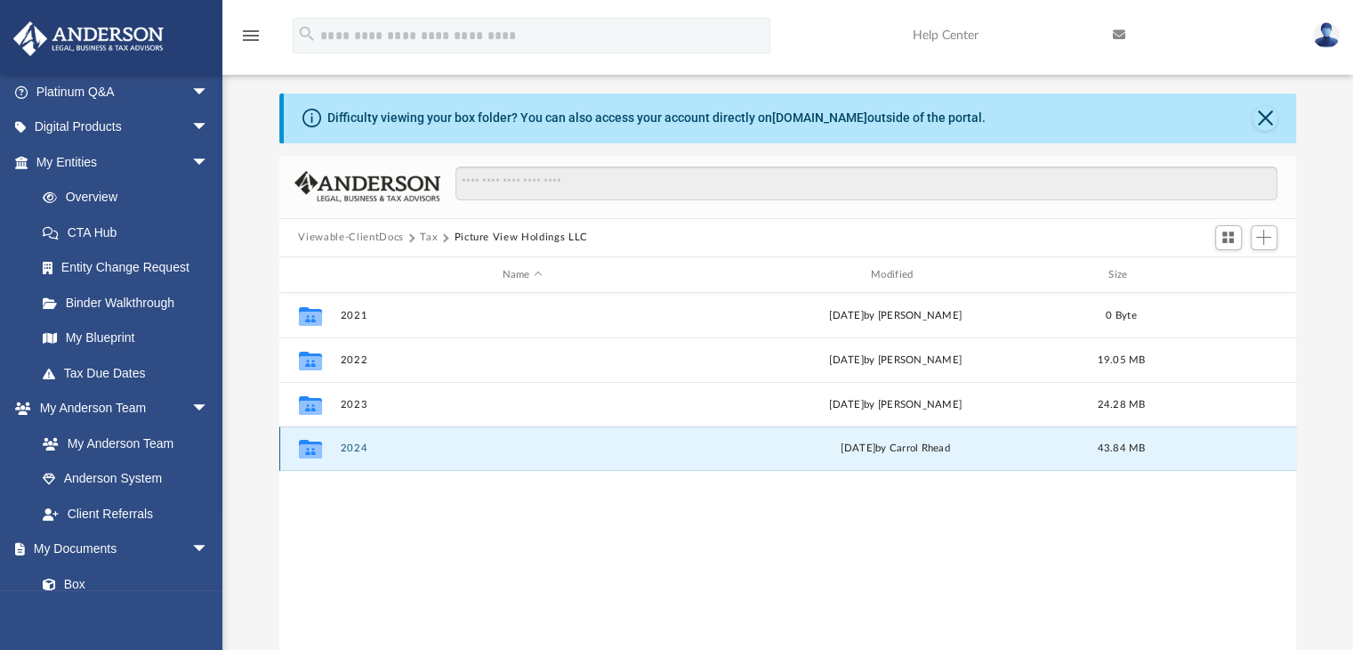
click at [352, 449] on button "2024" at bounding box center [522, 449] width 365 height 12
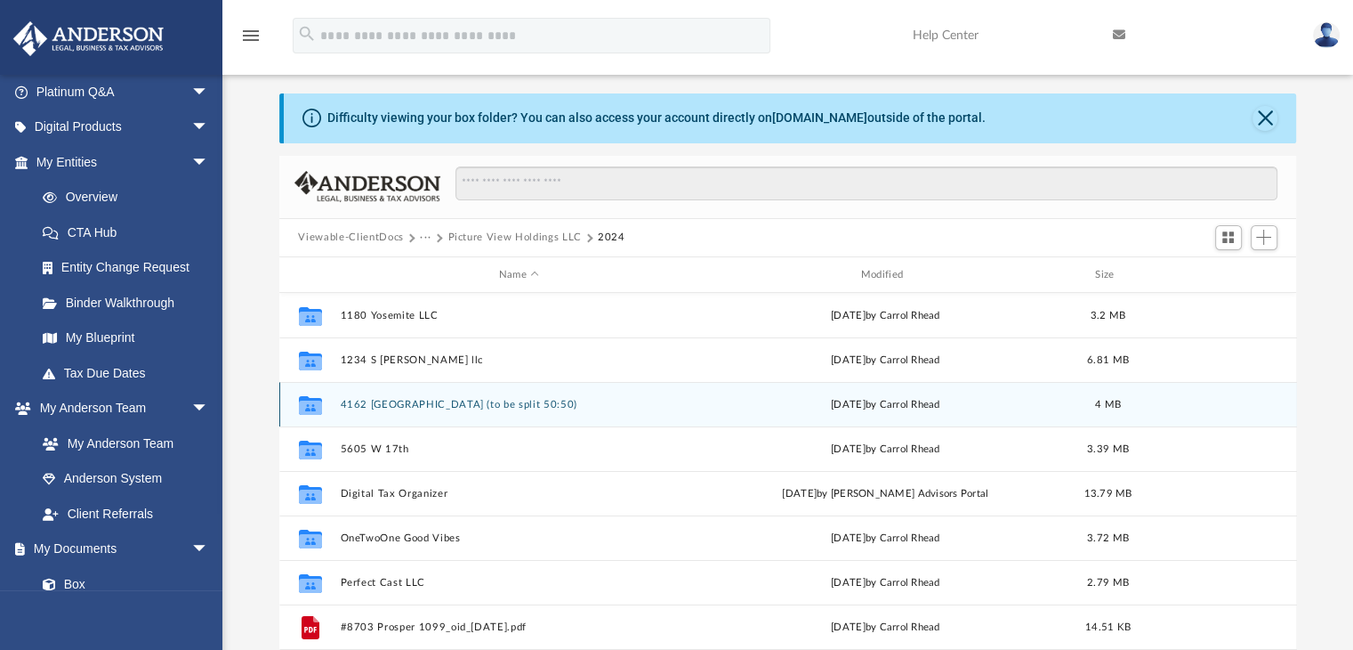
click at [421, 404] on button "4162 [GEOGRAPHIC_DATA] (to be split 50:50)" at bounding box center [519, 405] width 359 height 12
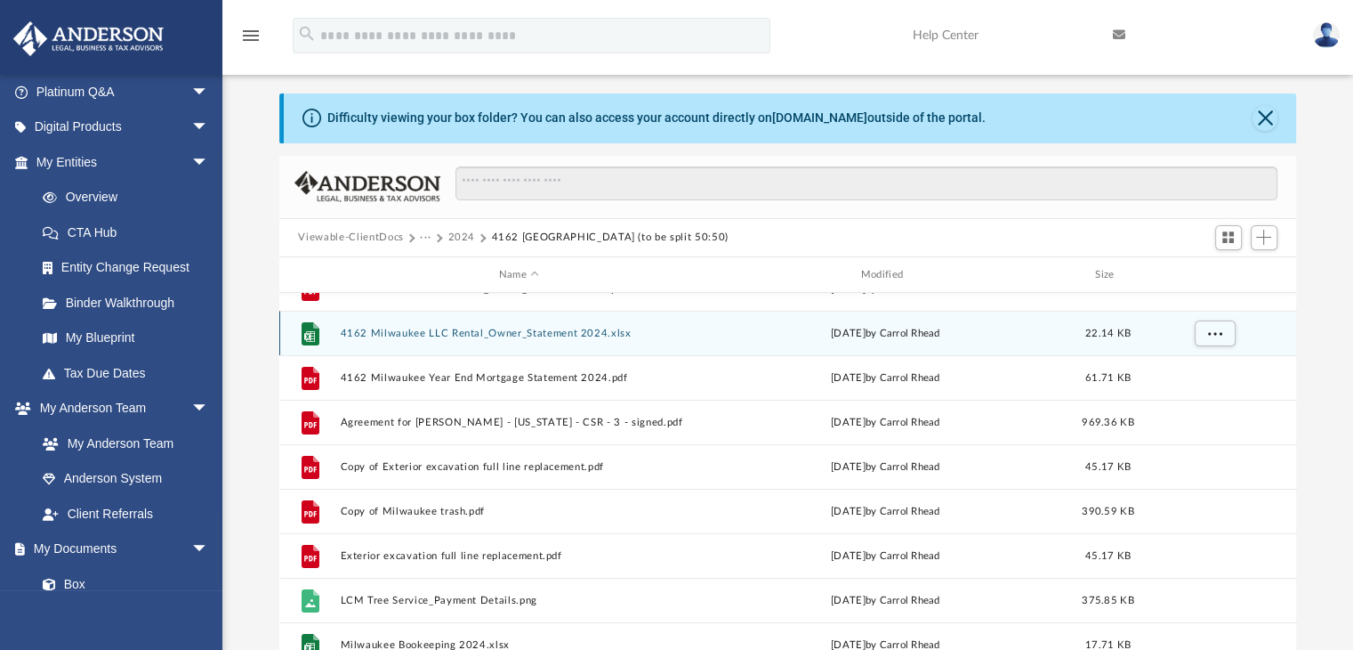
scroll to position [157, 0]
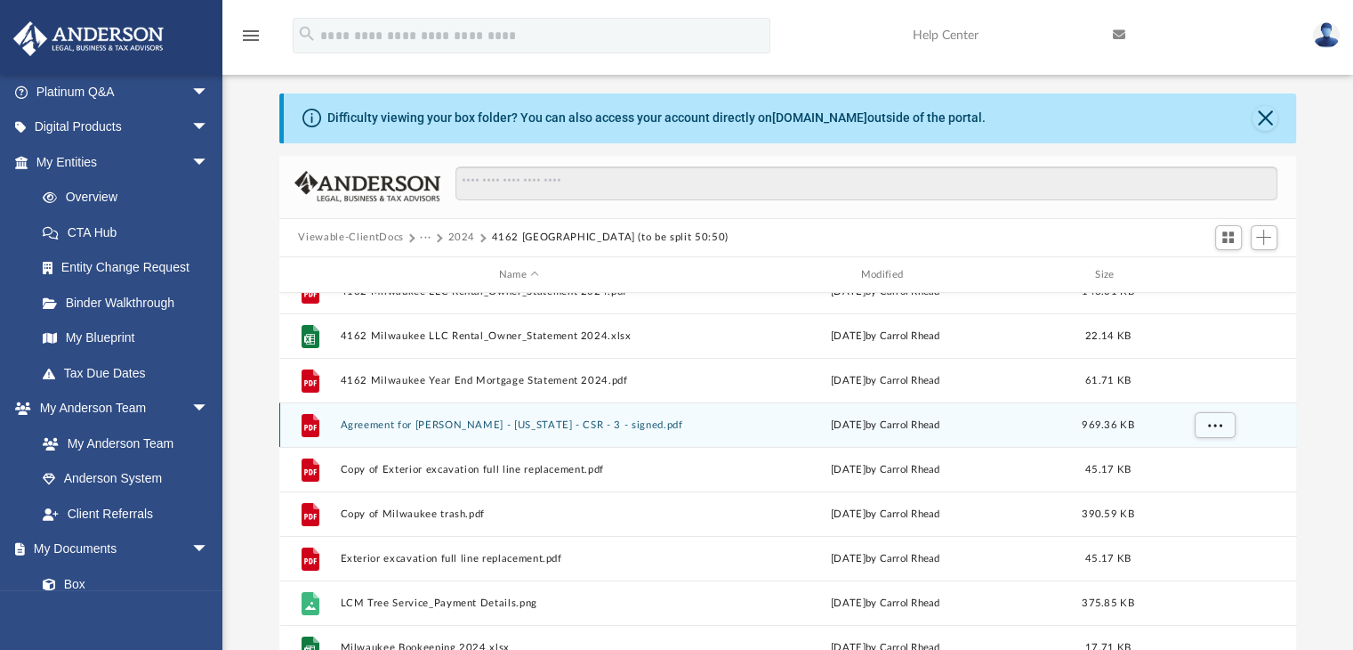
click at [466, 424] on button "Agreement for [PERSON_NAME] - [US_STATE] - CSR - 3 - signed.pdf" at bounding box center [519, 425] width 359 height 12
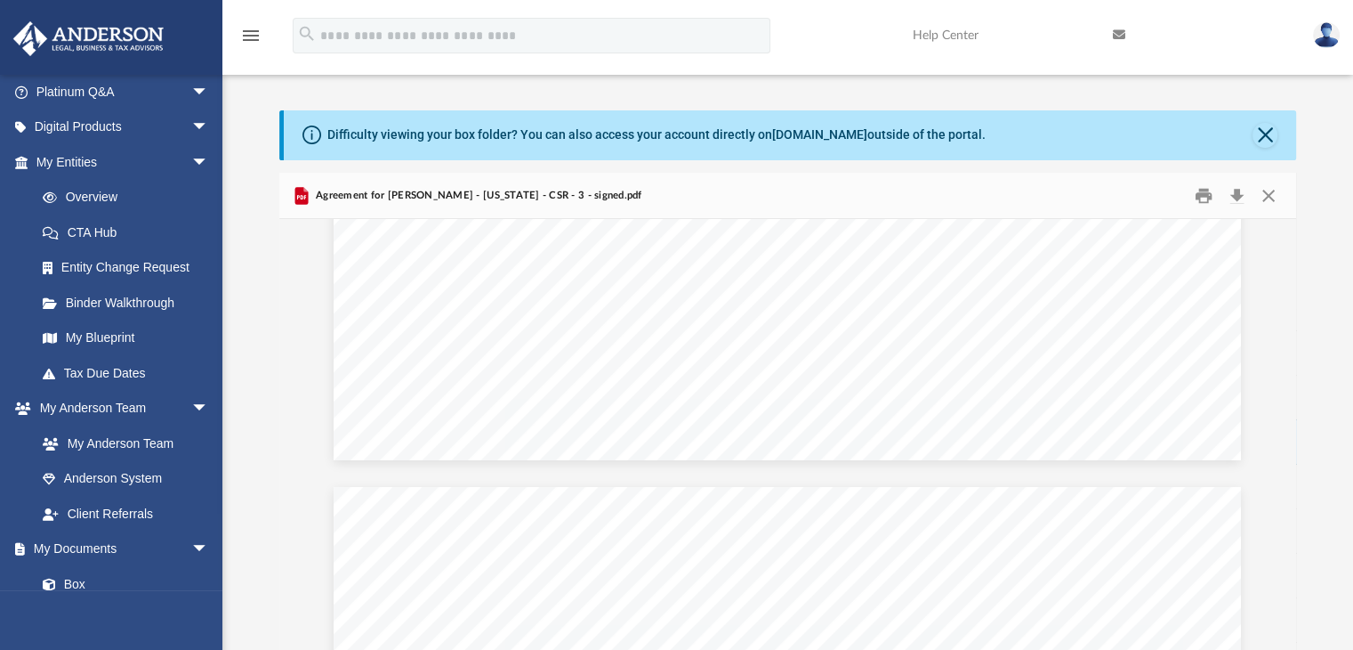
scroll to position [932, 0]
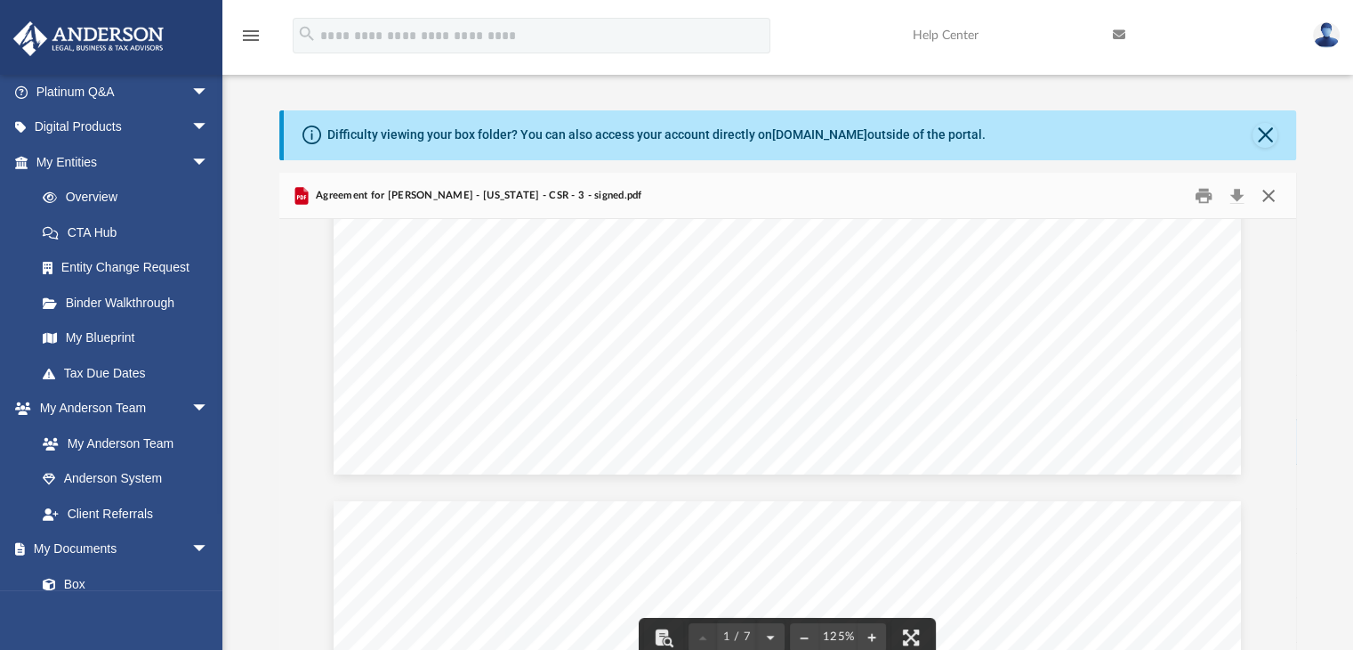
click at [1275, 190] on button "Close" at bounding box center [1269, 196] width 32 height 28
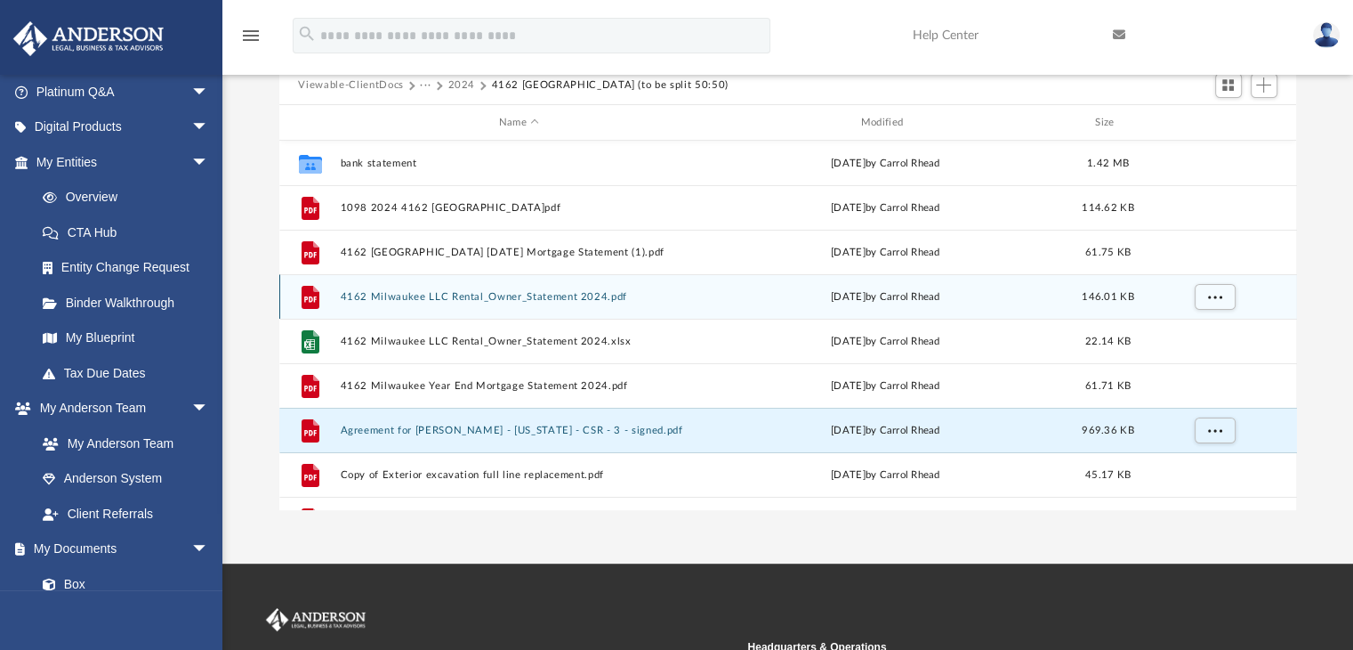
scroll to position [0, 0]
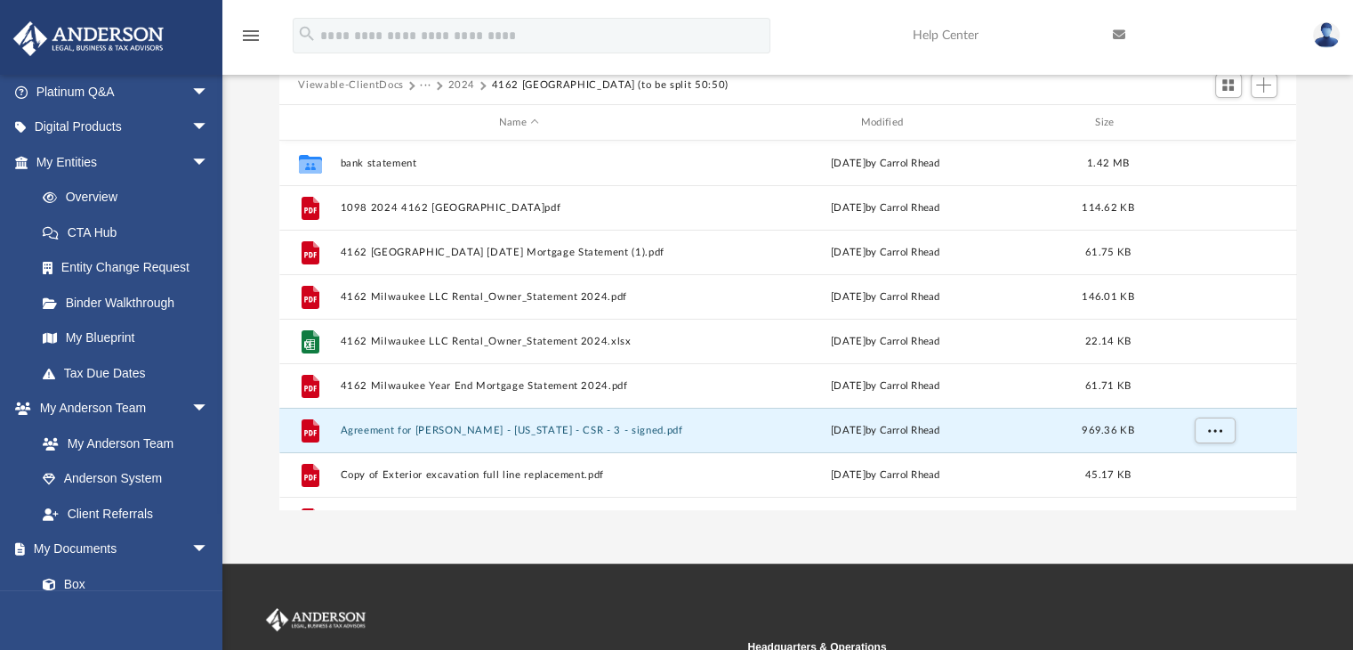
click at [456, 84] on button "2024" at bounding box center [462, 85] width 28 height 16
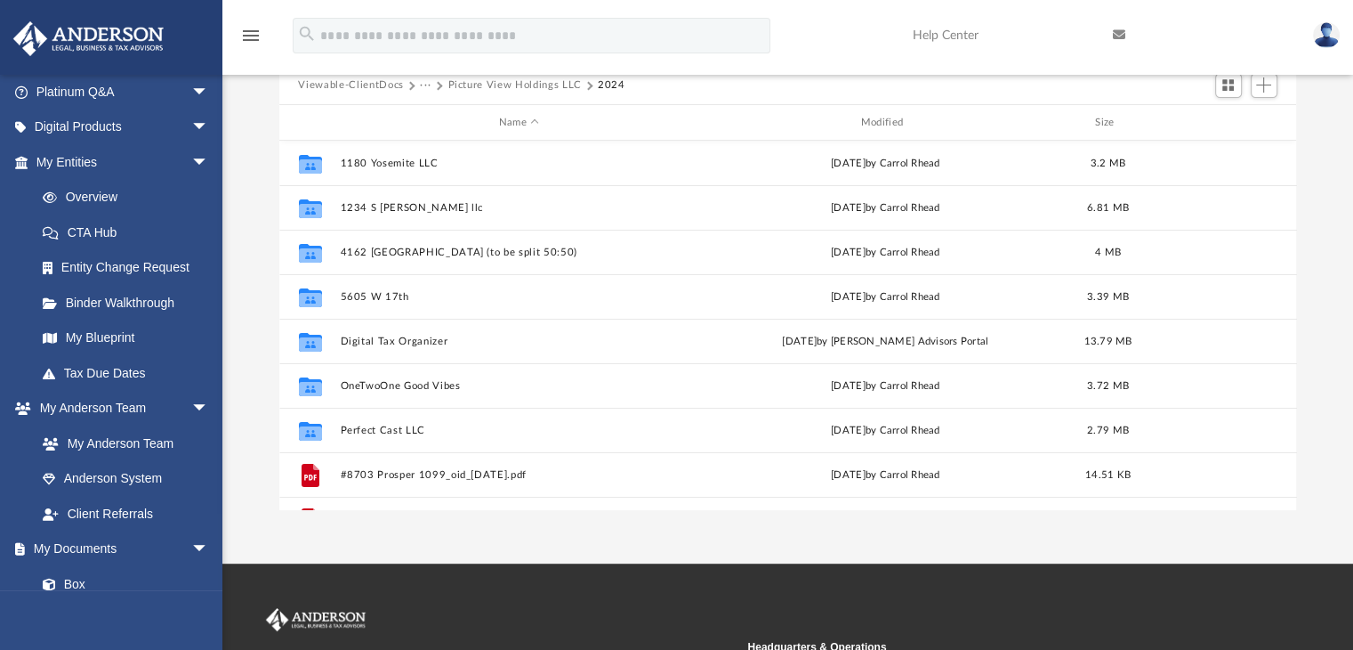
click at [502, 78] on button "Picture View Holdings LLC" at bounding box center [514, 85] width 133 height 16
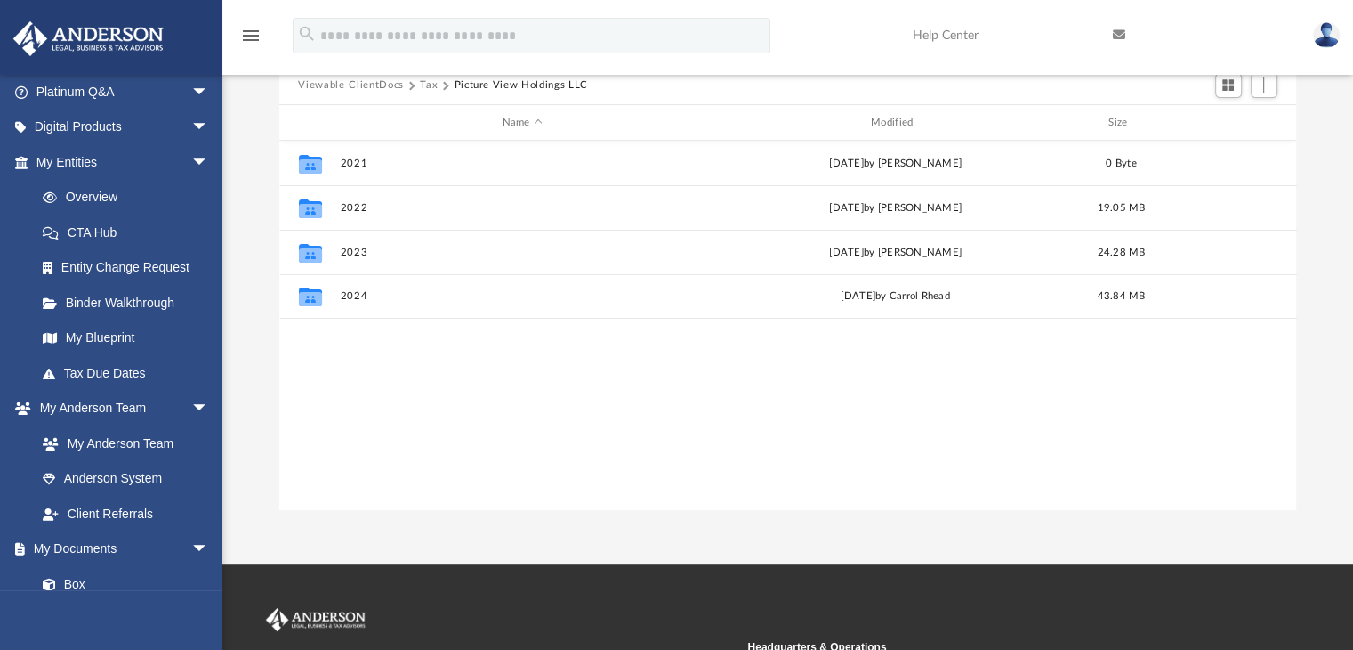
click at [432, 86] on button "Tax" at bounding box center [429, 85] width 18 height 16
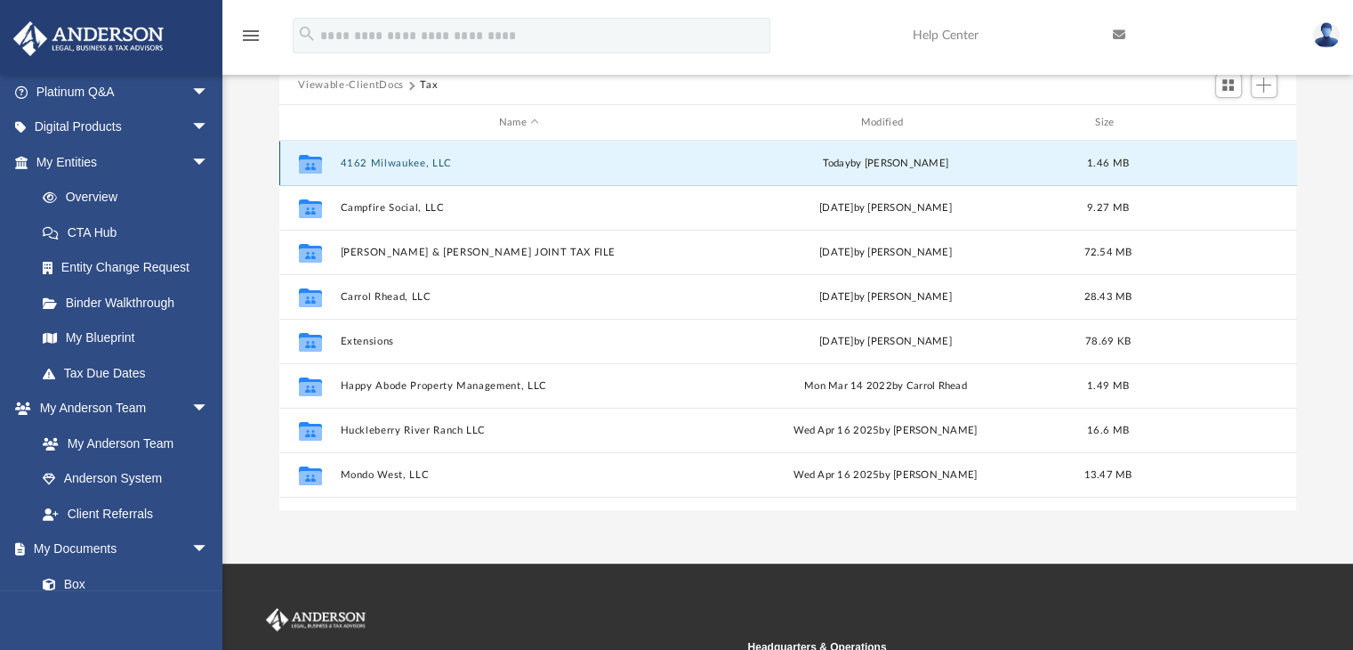
click at [417, 162] on button "4162 Milwaukee, LLC" at bounding box center [519, 163] width 359 height 12
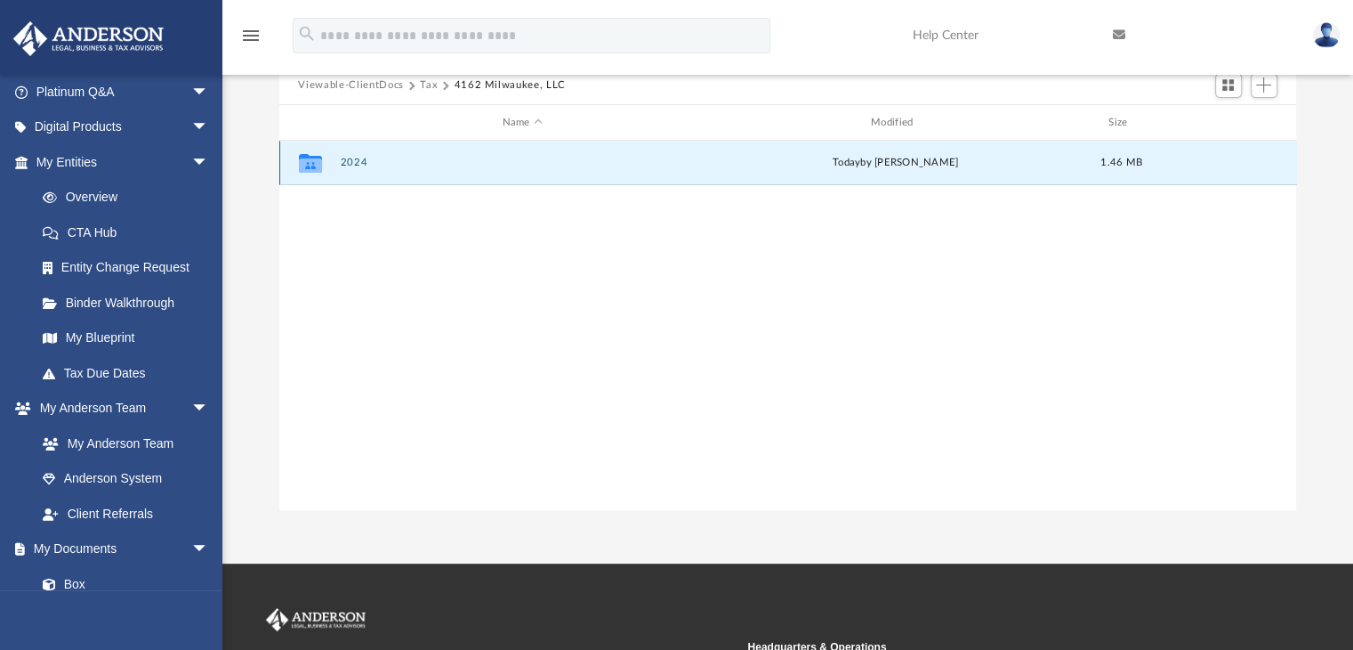
click at [358, 157] on button "2024" at bounding box center [522, 163] width 365 height 12
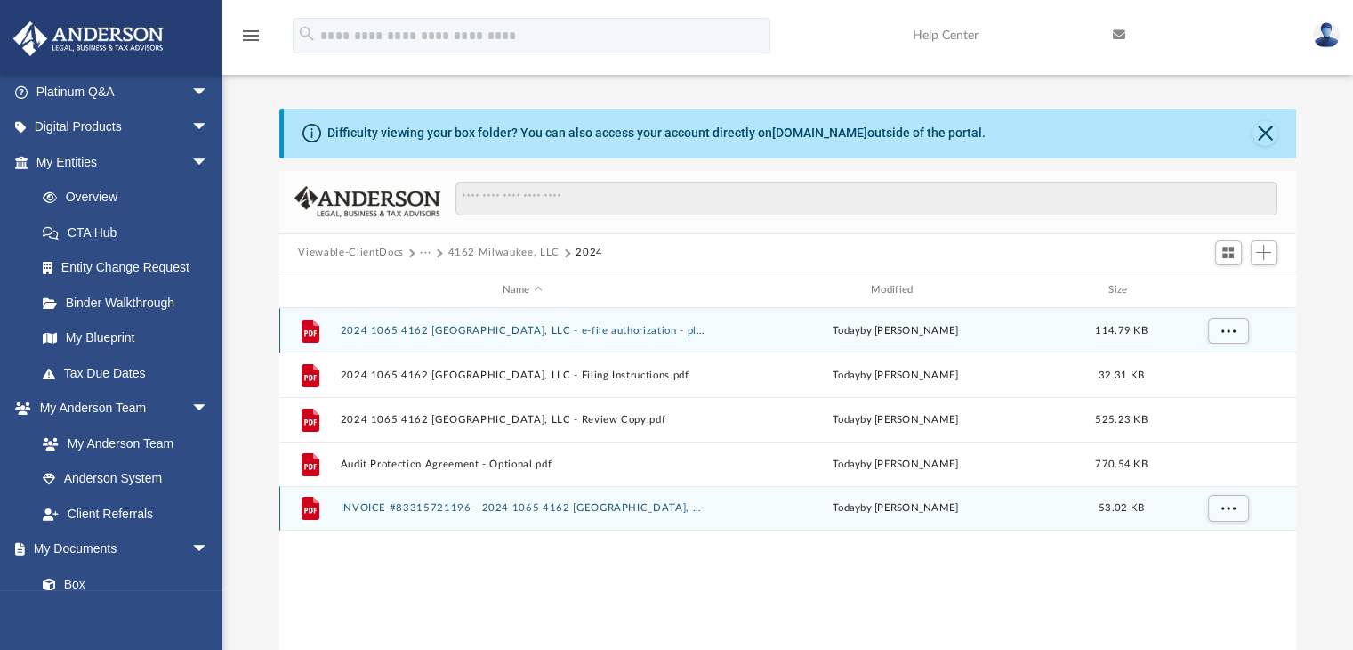
scroll to position [4, 0]
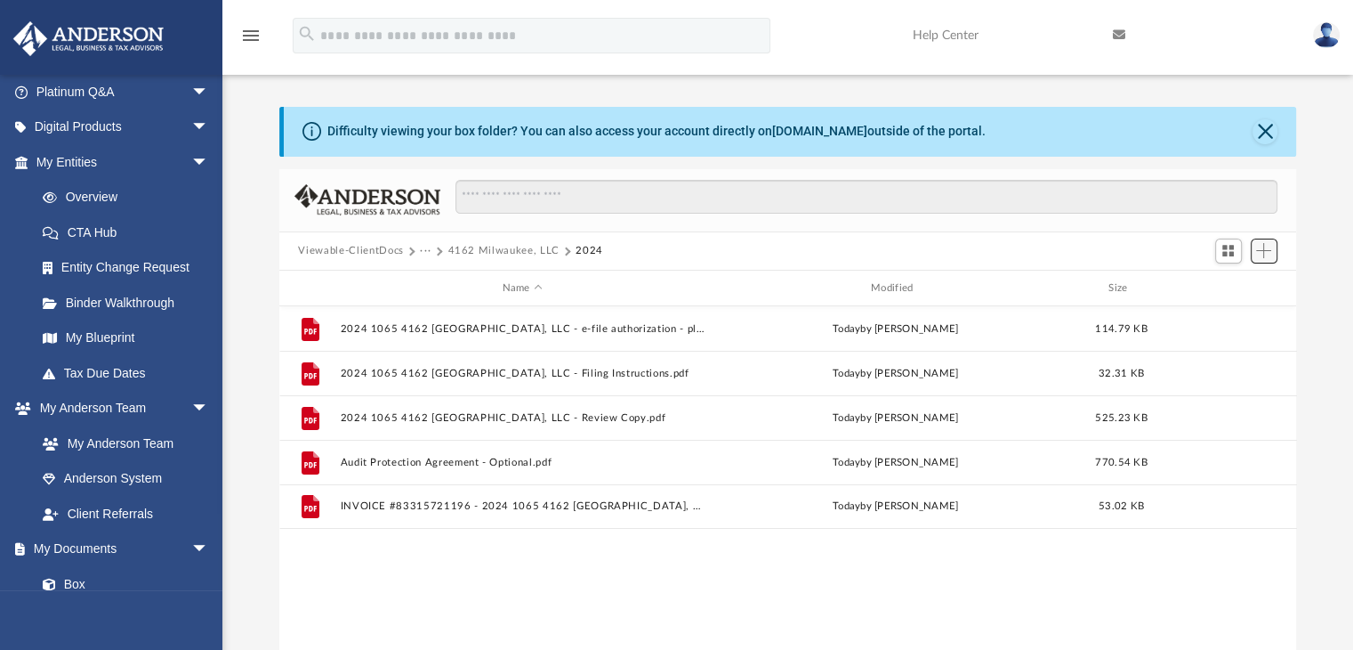
click at [1258, 256] on span "Add" at bounding box center [1263, 250] width 15 height 15
click at [1233, 278] on li "Upload" at bounding box center [1238, 286] width 57 height 19
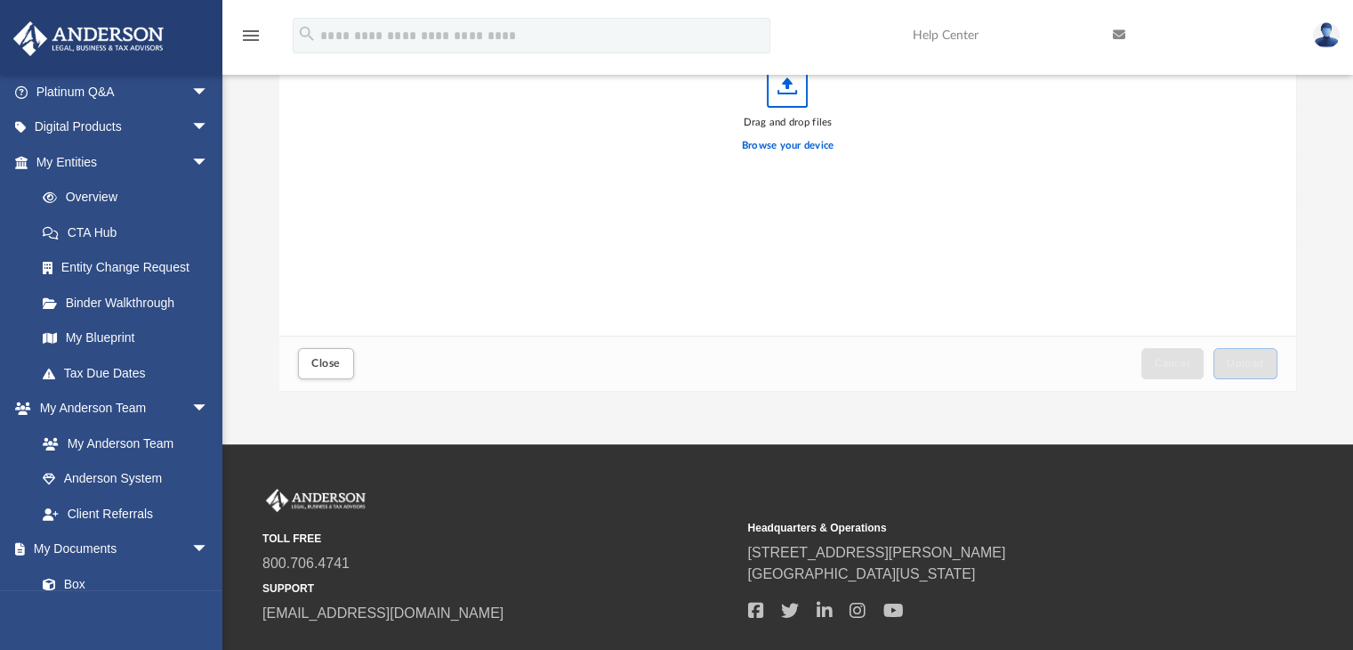
scroll to position [288, 0]
click at [781, 143] on label "Browse your device" at bounding box center [788, 146] width 93 height 16
click at [0, 0] on input "Browse your device" at bounding box center [0, 0] width 0 height 0
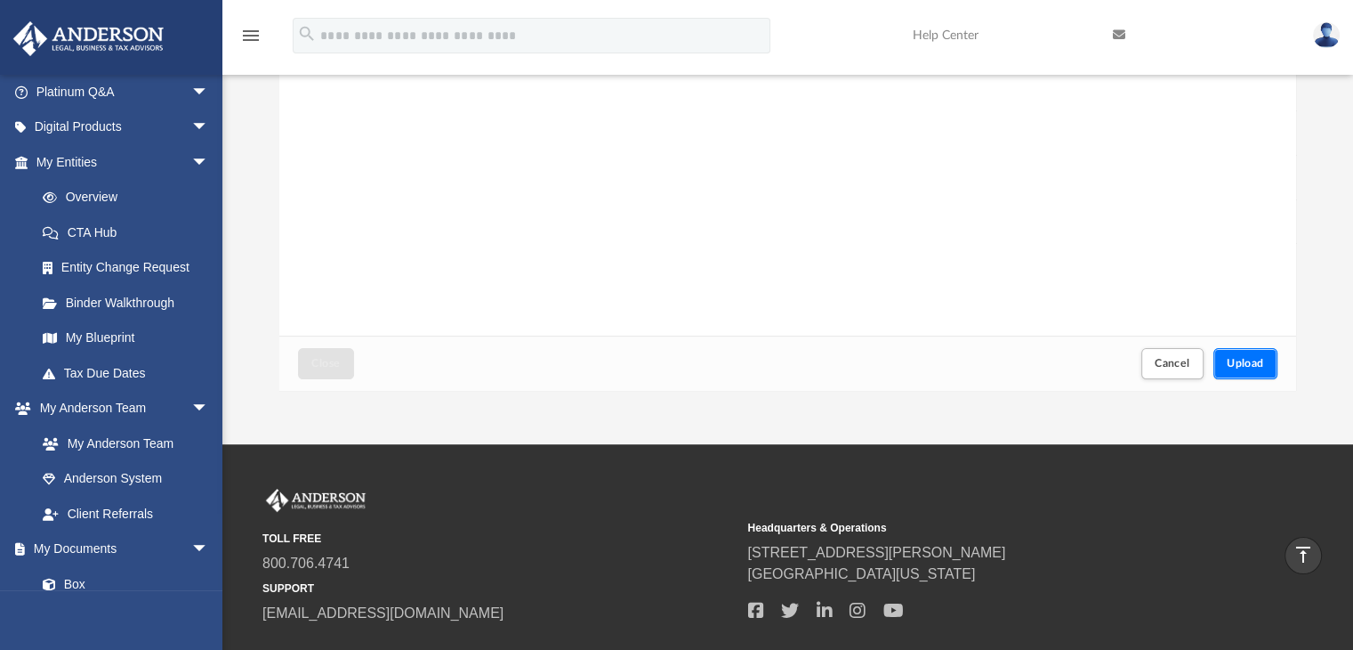
click at [1227, 375] on button "Upload" at bounding box center [1246, 363] width 64 height 31
